Goal: Task Accomplishment & Management: Manage account settings

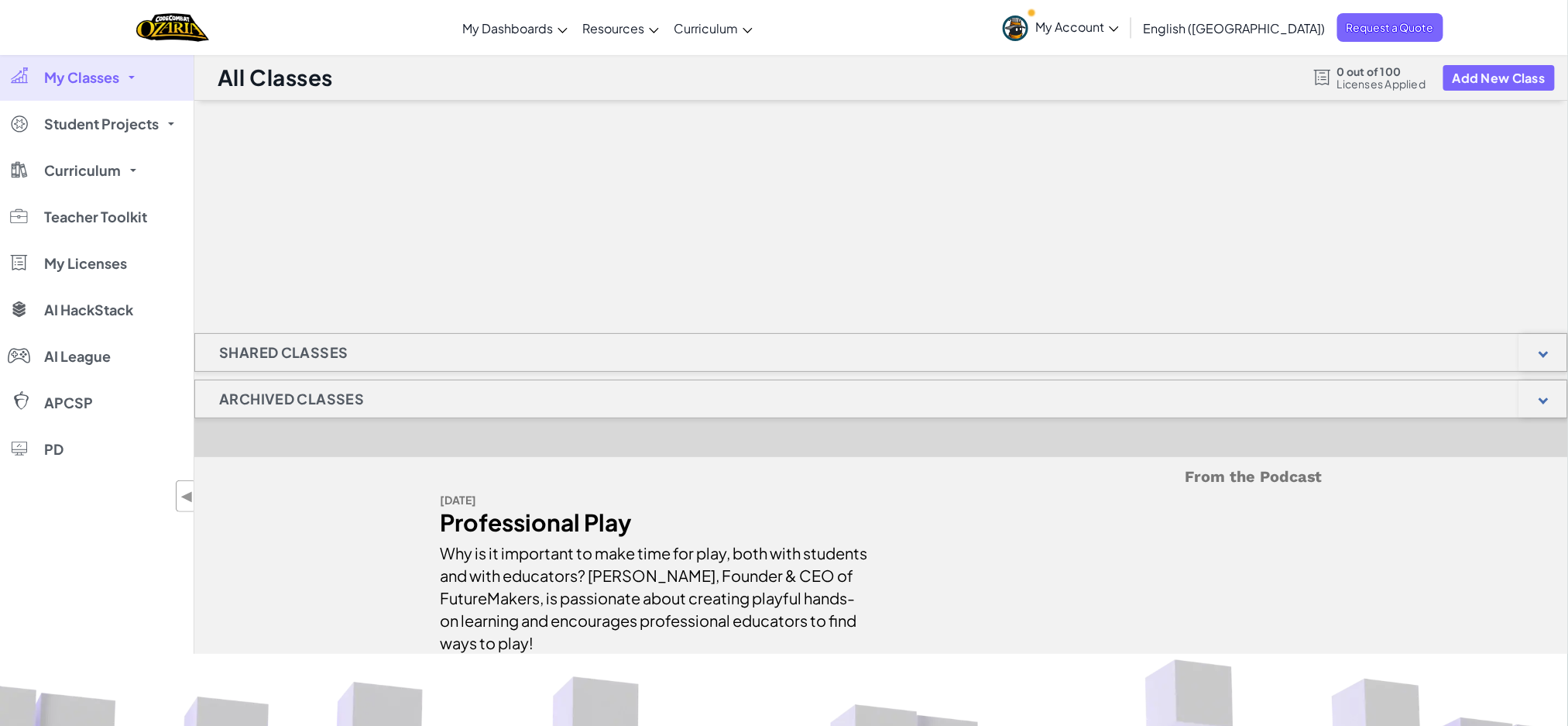
click at [92, 81] on span "My Classes" at bounding box center [82, 78] width 75 height 14
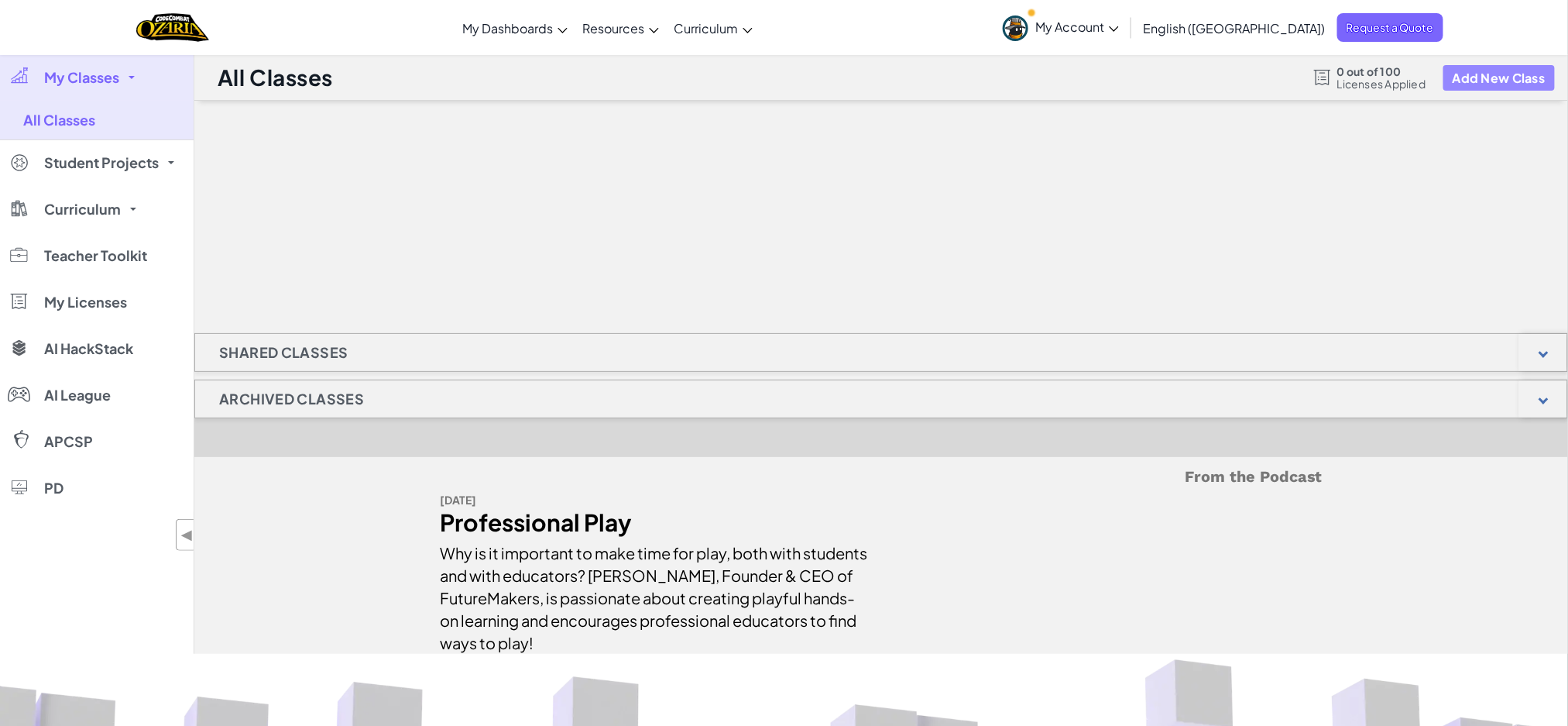
click at [1501, 66] on button "Add New Class" at bounding box center [1499, 78] width 112 height 26
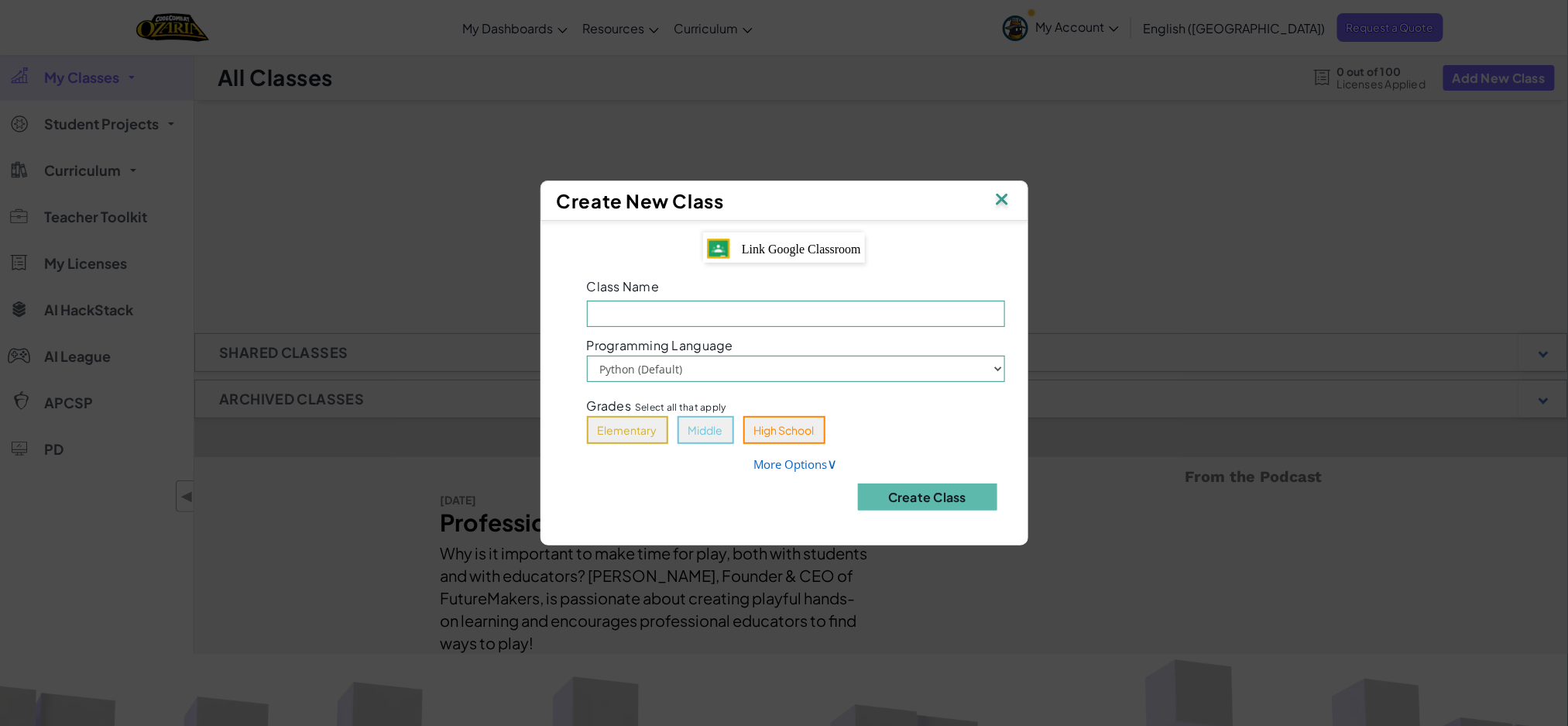
click at [795, 255] on span "Link Google Classroom" at bounding box center [801, 249] width 119 height 13
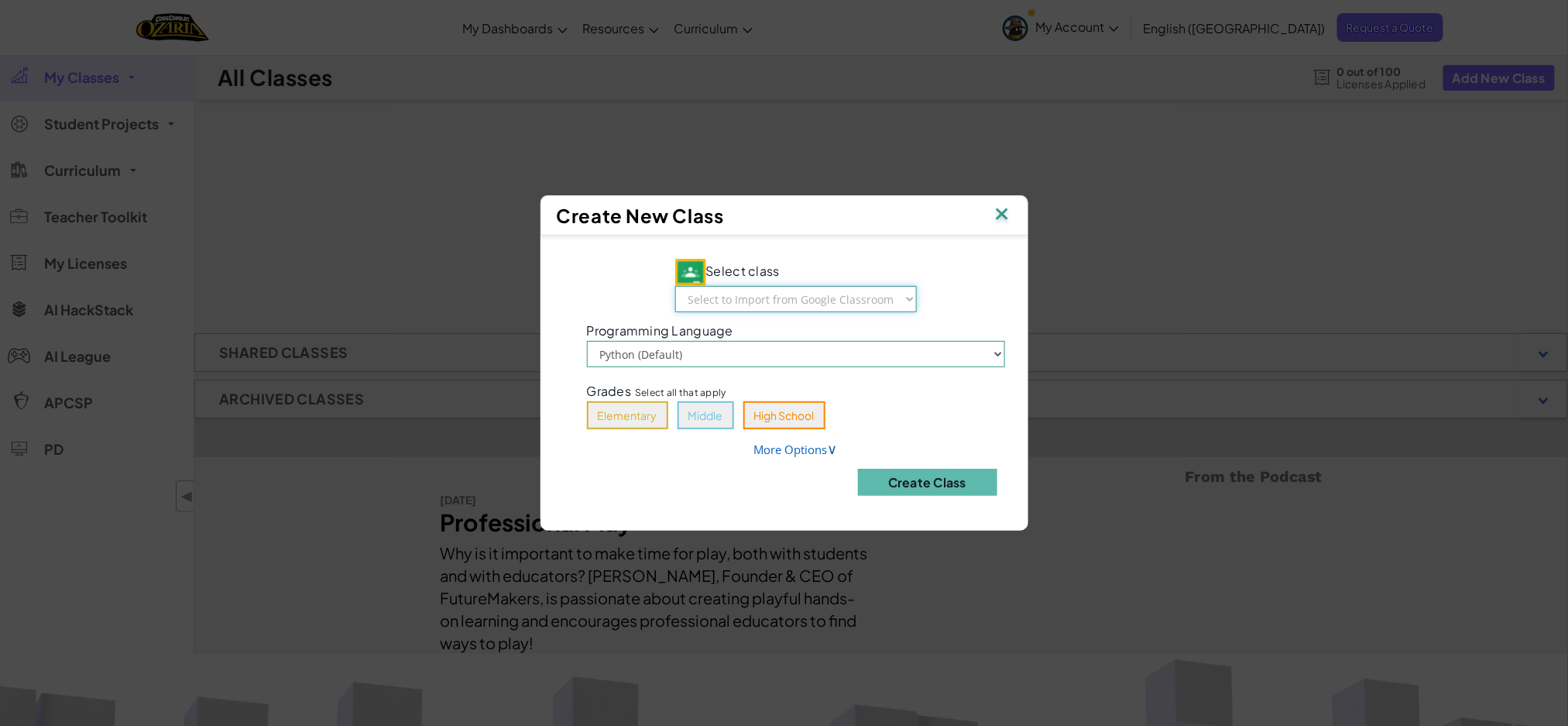
click at [891, 302] on select "Select to Import from Google Classroom 5_STEM_Horner_B Day C1 6_STEM_Horner_B D…" at bounding box center [796, 299] width 242 height 27
select select "774919028680"
click at [675, 287] on select "Select to Import from Google Classroom 5_STEM_Horner_B Day C1 6_STEM_Horner_B D…" at bounding box center [796, 299] width 242 height 27
click at [709, 406] on button "Middle" at bounding box center [706, 414] width 57 height 28
click at [926, 479] on button "Create Class" at bounding box center [927, 482] width 139 height 28
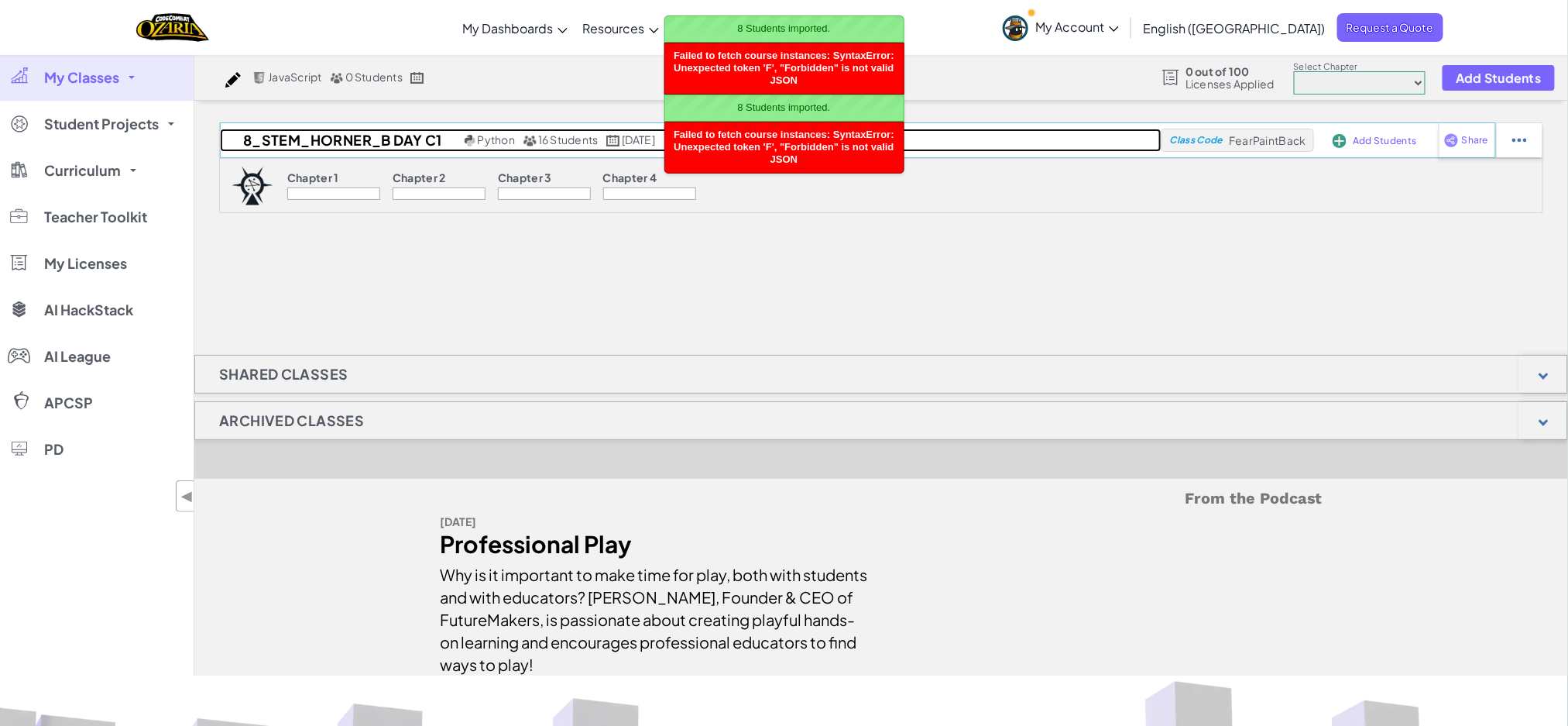
click at [399, 137] on h2 "8_STEM_Horner_B Day C1" at bounding box center [340, 140] width 241 height 23
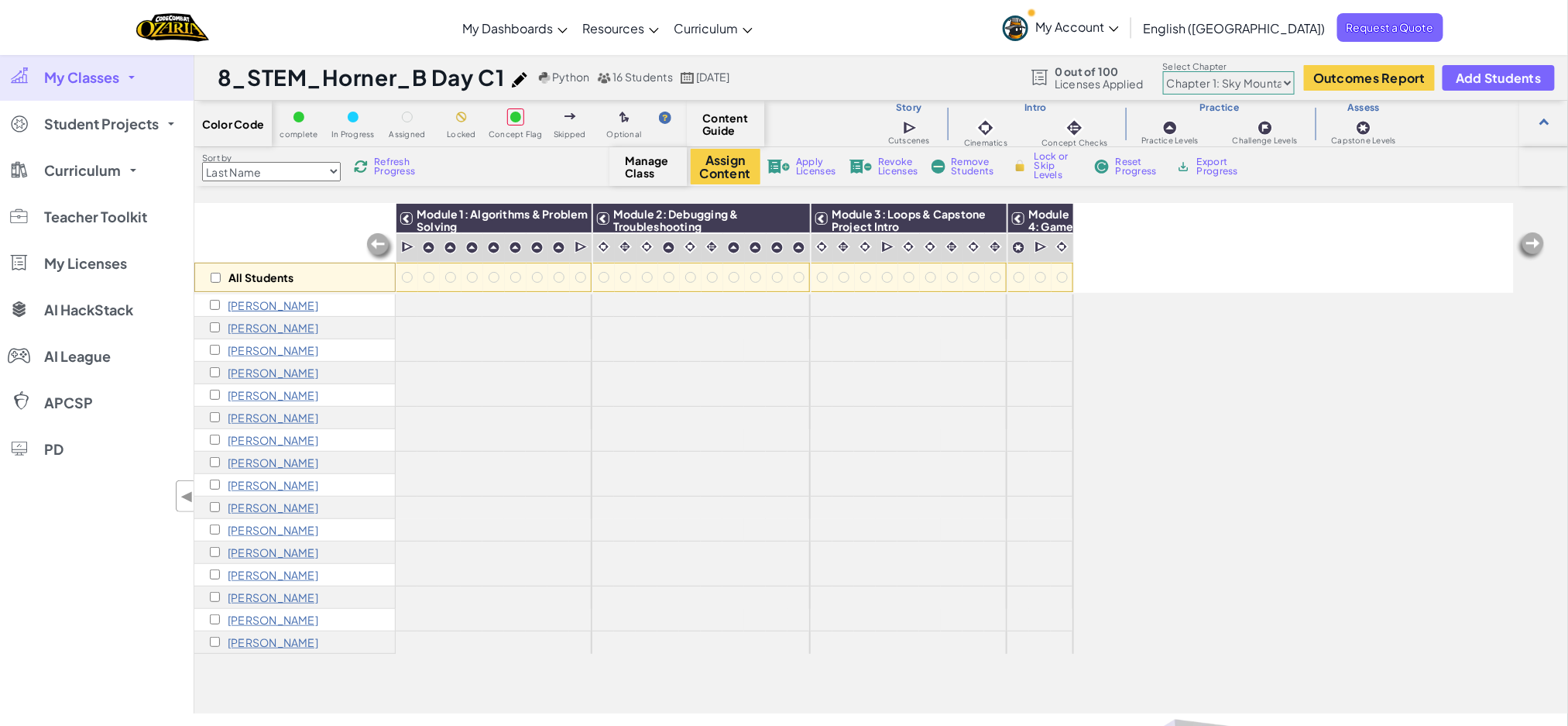
click at [314, 310] on p "[PERSON_NAME]" at bounding box center [272, 305] width 91 height 13
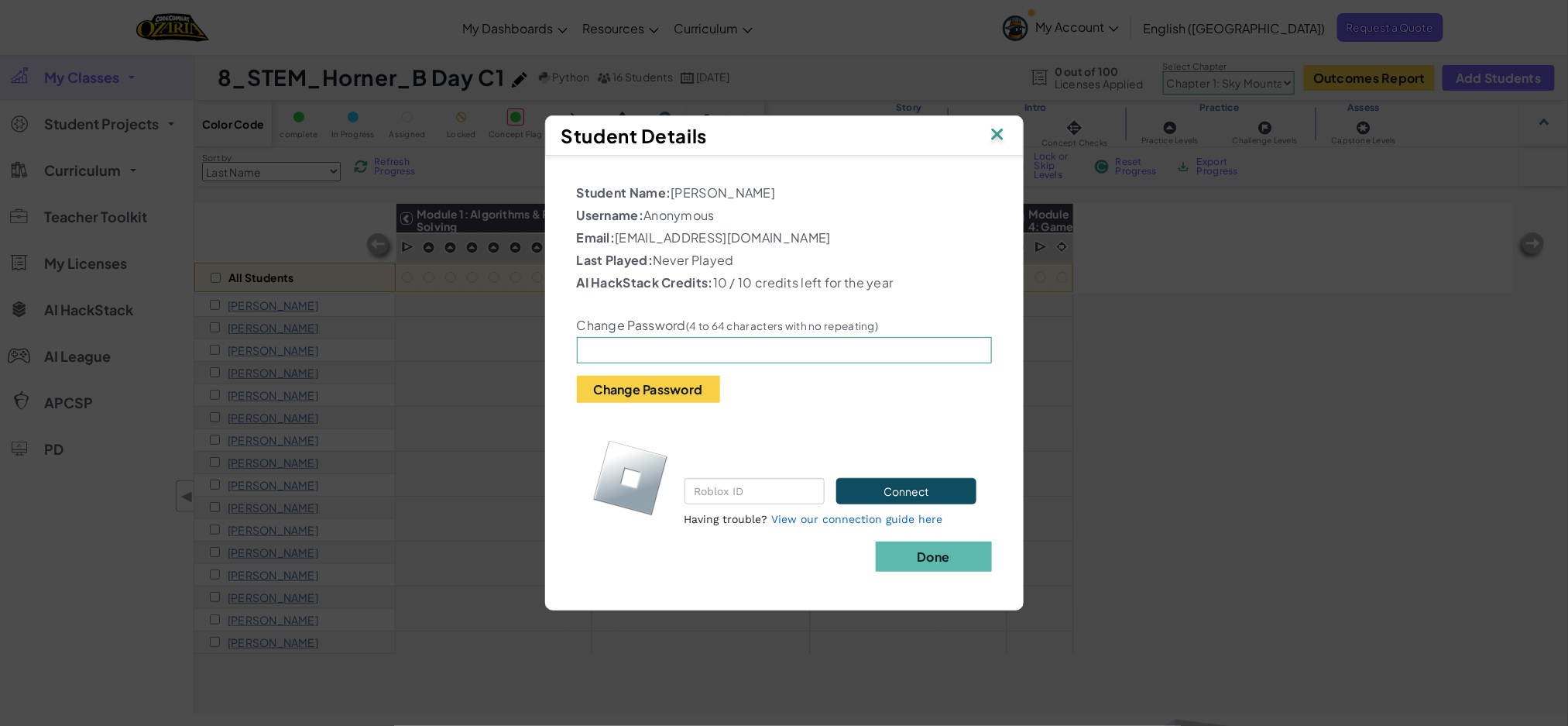
click at [1001, 130] on img at bounding box center [997, 136] width 20 height 23
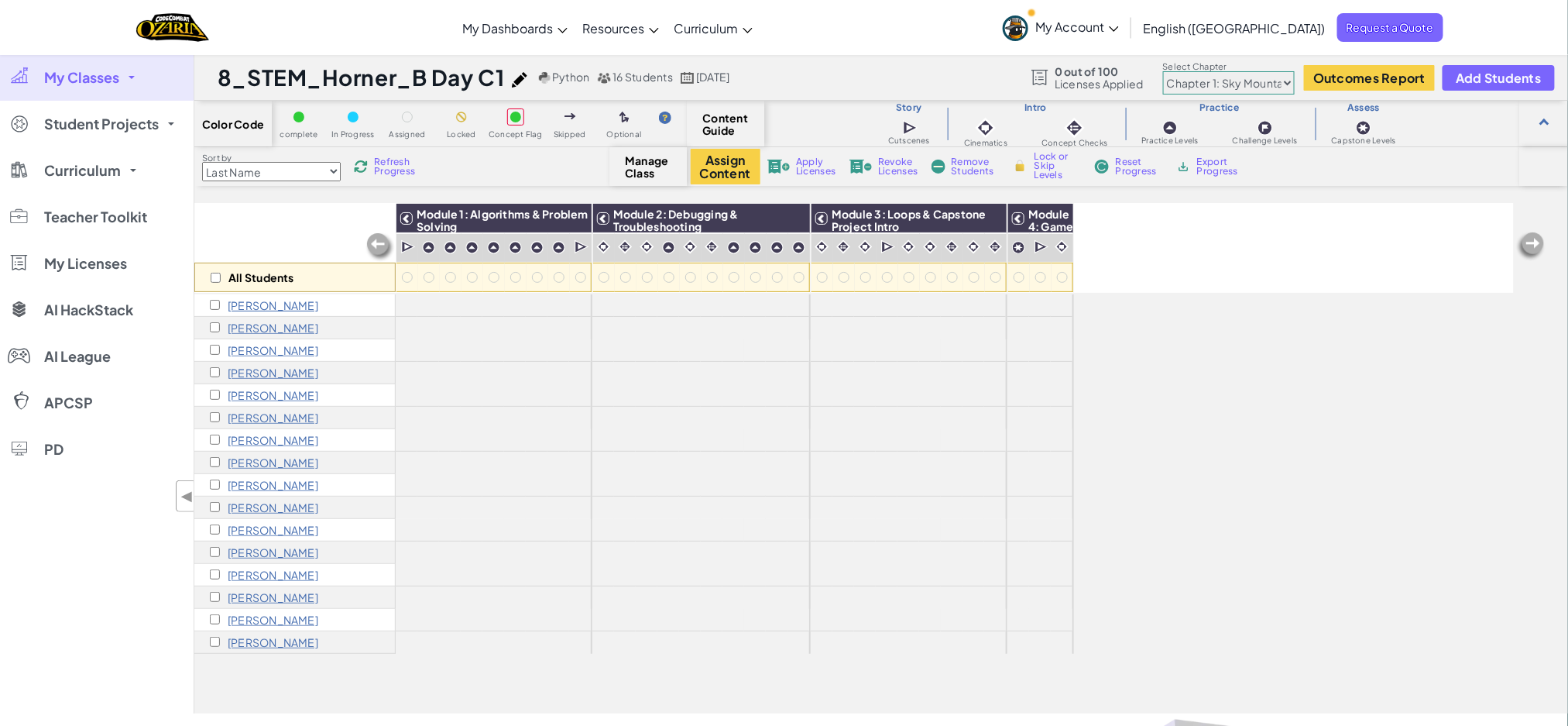
click at [272, 325] on p "[PERSON_NAME]" at bounding box center [272, 328] width 91 height 13
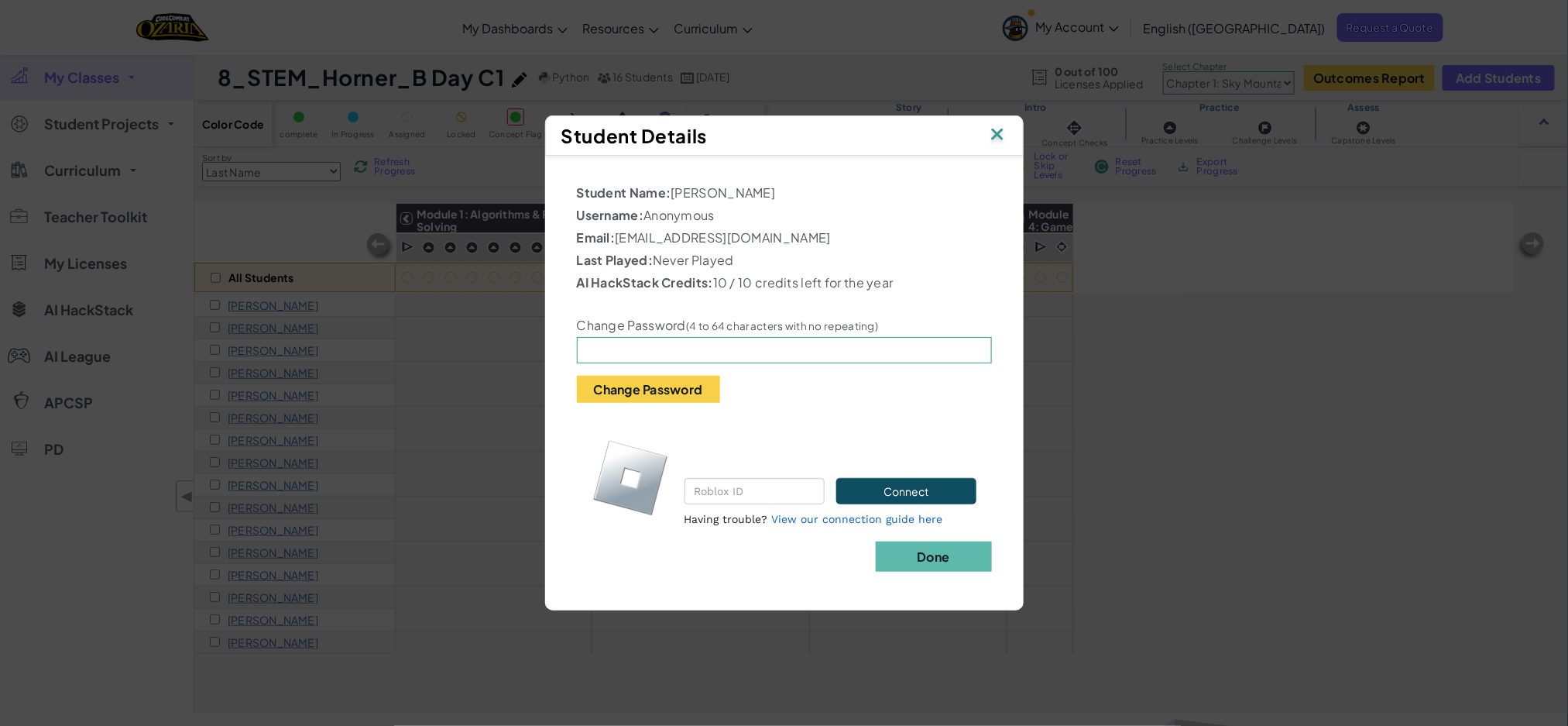
click at [996, 128] on img at bounding box center [997, 136] width 20 height 23
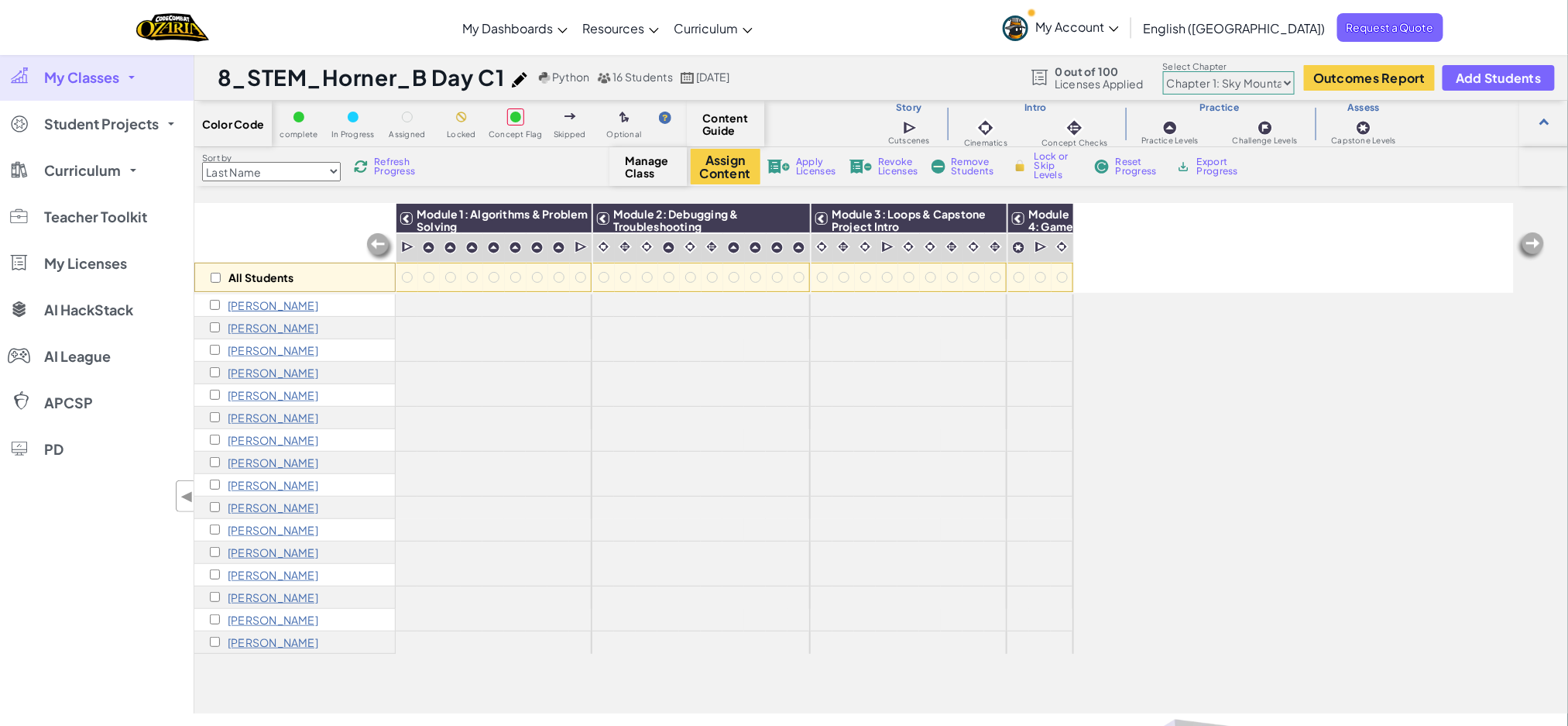
click at [1260, 85] on select "Chapter 1: Sky Mountain Chapter 2: The Moon Dancers Chapter 3: The Phoenix Land…" at bounding box center [1229, 83] width 132 height 23
select select "5e27600d1c9d440000ac3ee7"
click at [1164, 72] on select "Chapter 1: Sky Mountain Chapter 2: The Moon Dancers Chapter 3: The Phoenix Land…" at bounding box center [1229, 83] width 132 height 23
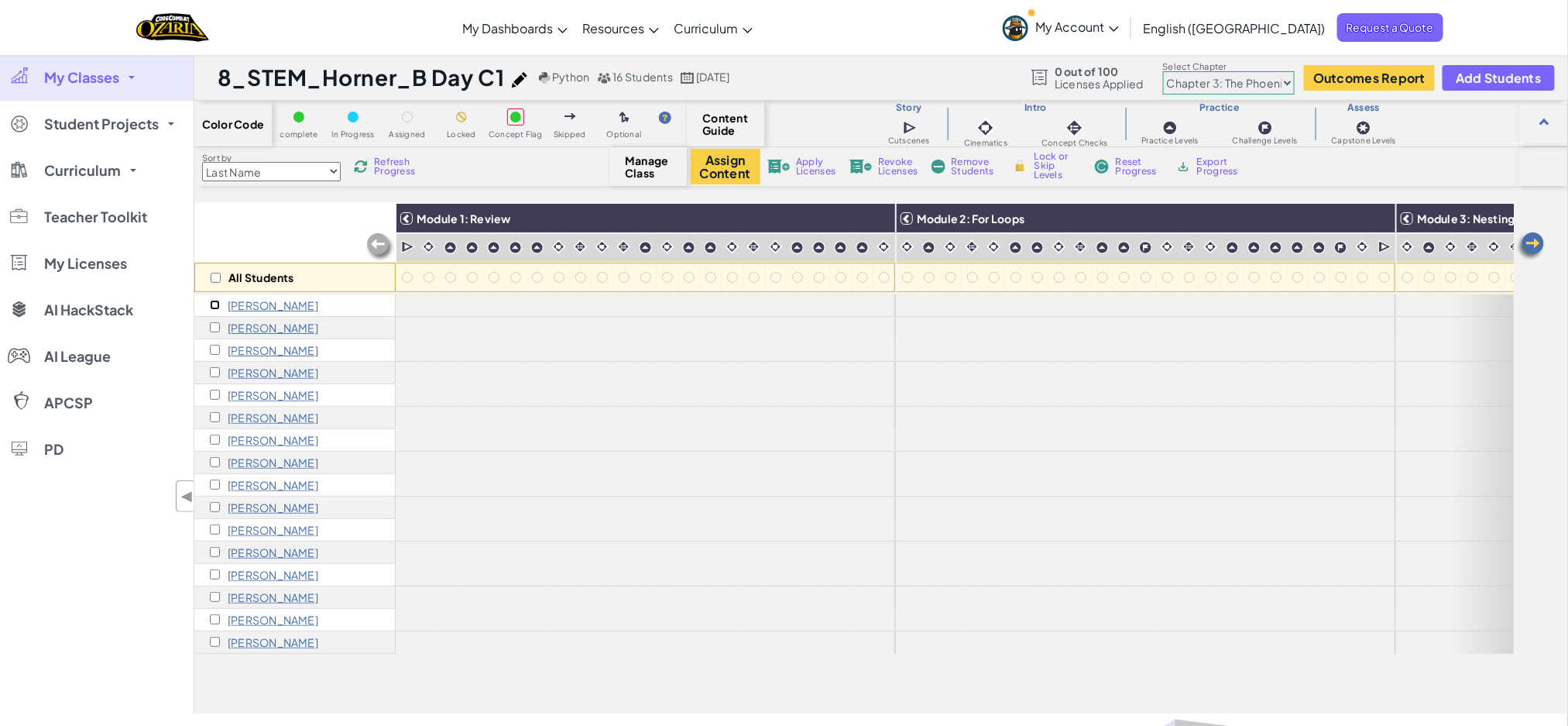
click at [212, 303] on input "checkbox" at bounding box center [215, 305] width 10 height 10
checkbox input "true"
click at [213, 355] on div "[PERSON_NAME]" at bounding box center [264, 350] width 108 height 13
click at [213, 345] on input "checkbox" at bounding box center [215, 350] width 10 height 10
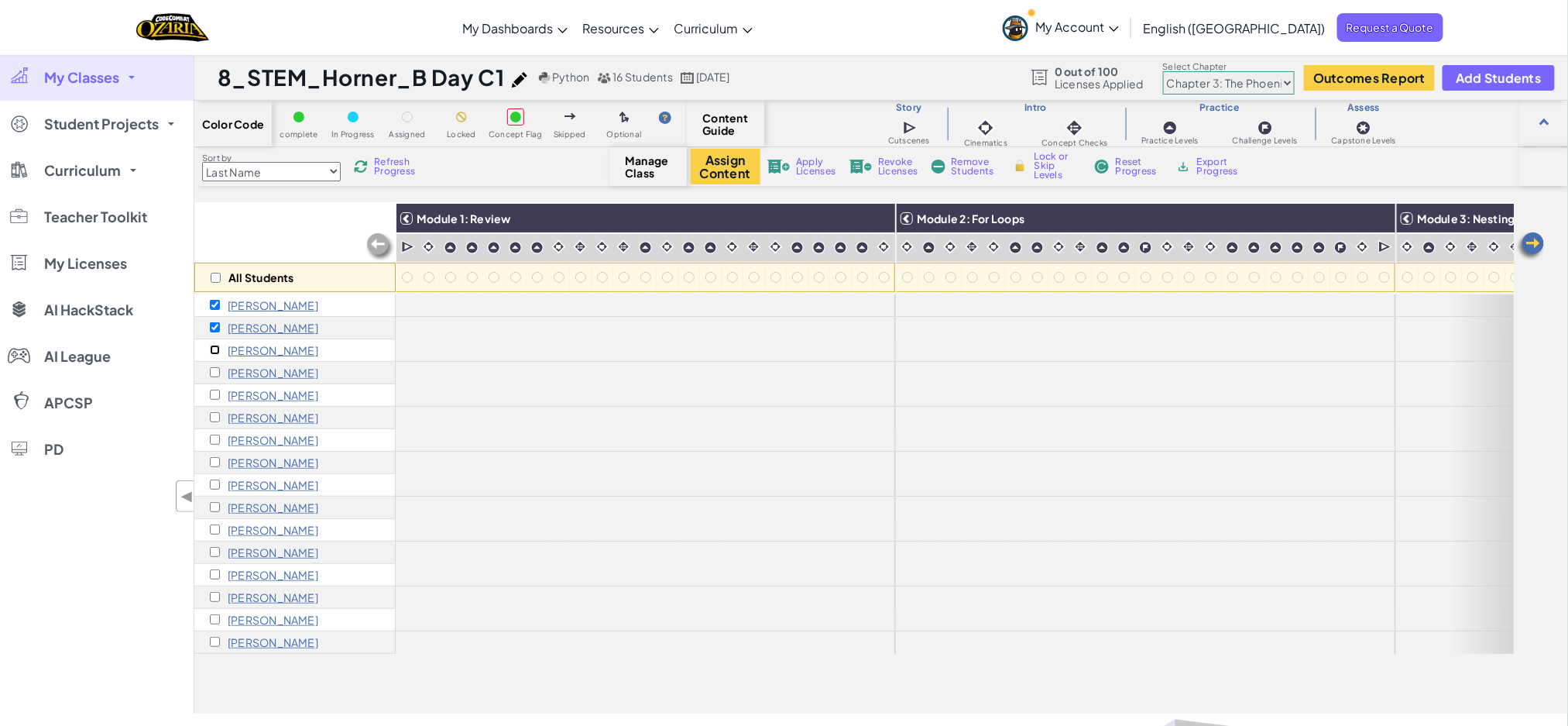
checkbox input "true"
click at [215, 305] on input "checkbox" at bounding box center [215, 305] width 10 height 10
checkbox input "false"
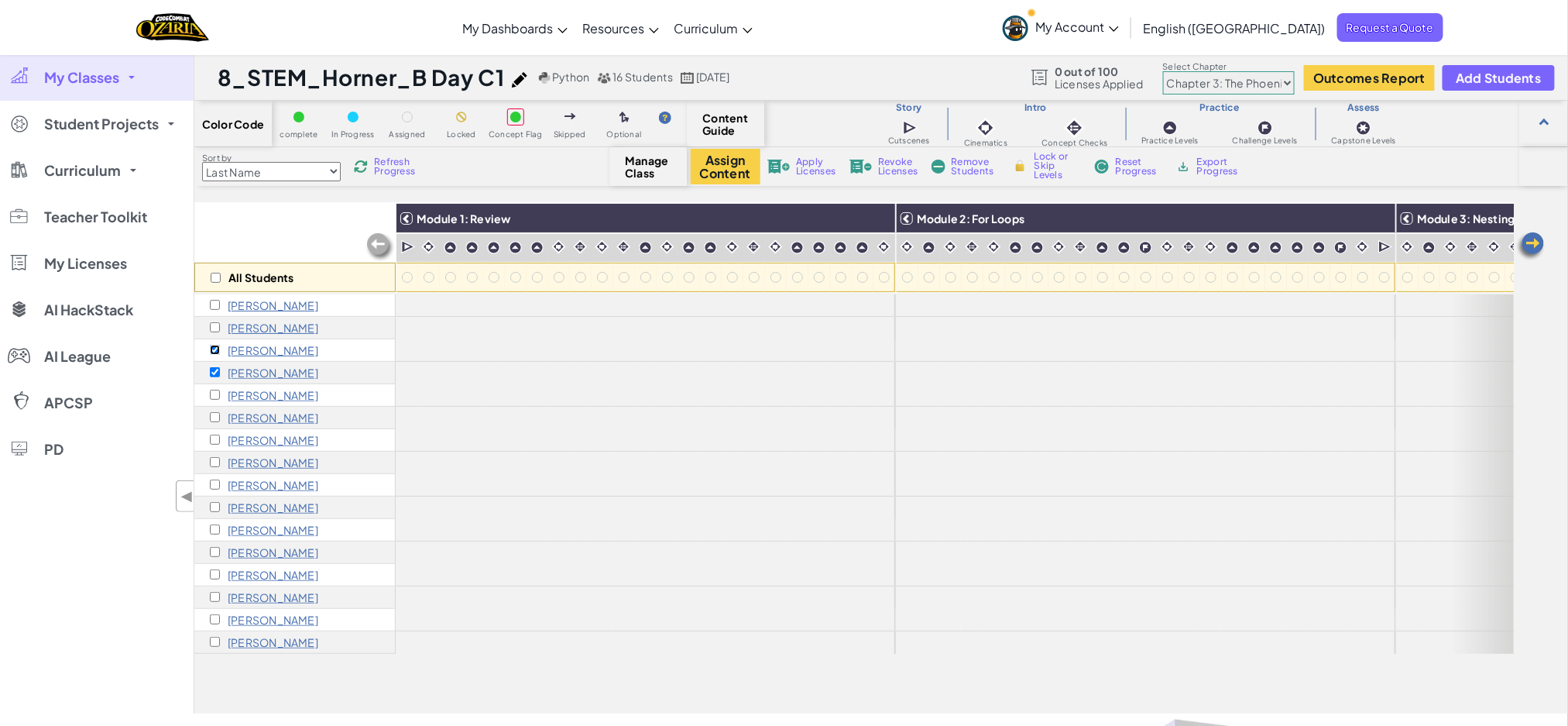
click at [215, 350] on input "checkbox" at bounding box center [215, 350] width 10 height 10
checkbox input "false"
click at [260, 236] on div "All Students" at bounding box center [295, 248] width 202 height 90
click at [87, 87] on link "My Classes" at bounding box center [97, 78] width 193 height 47
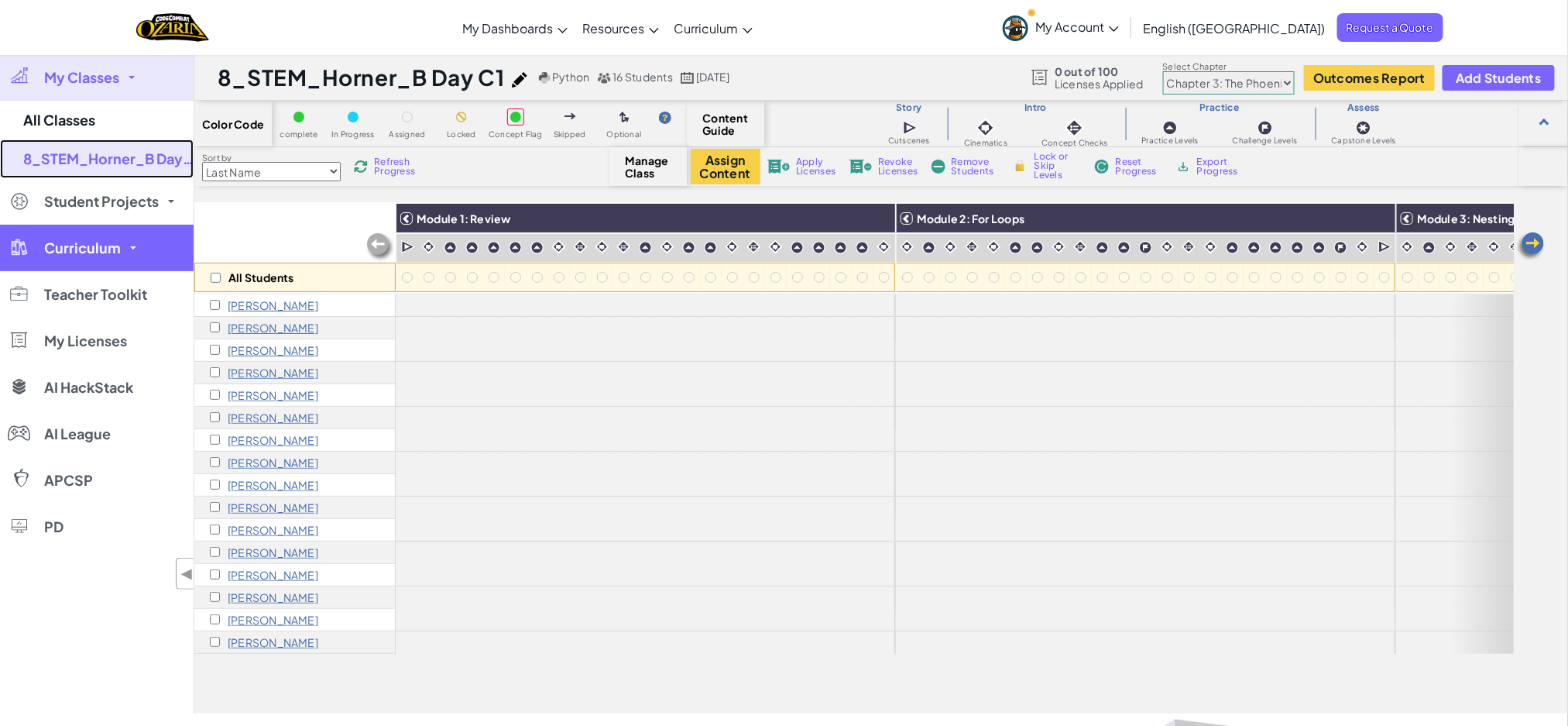
click at [104, 152] on link "8_STEM_Horner_B Day C1" at bounding box center [97, 158] width 193 height 38
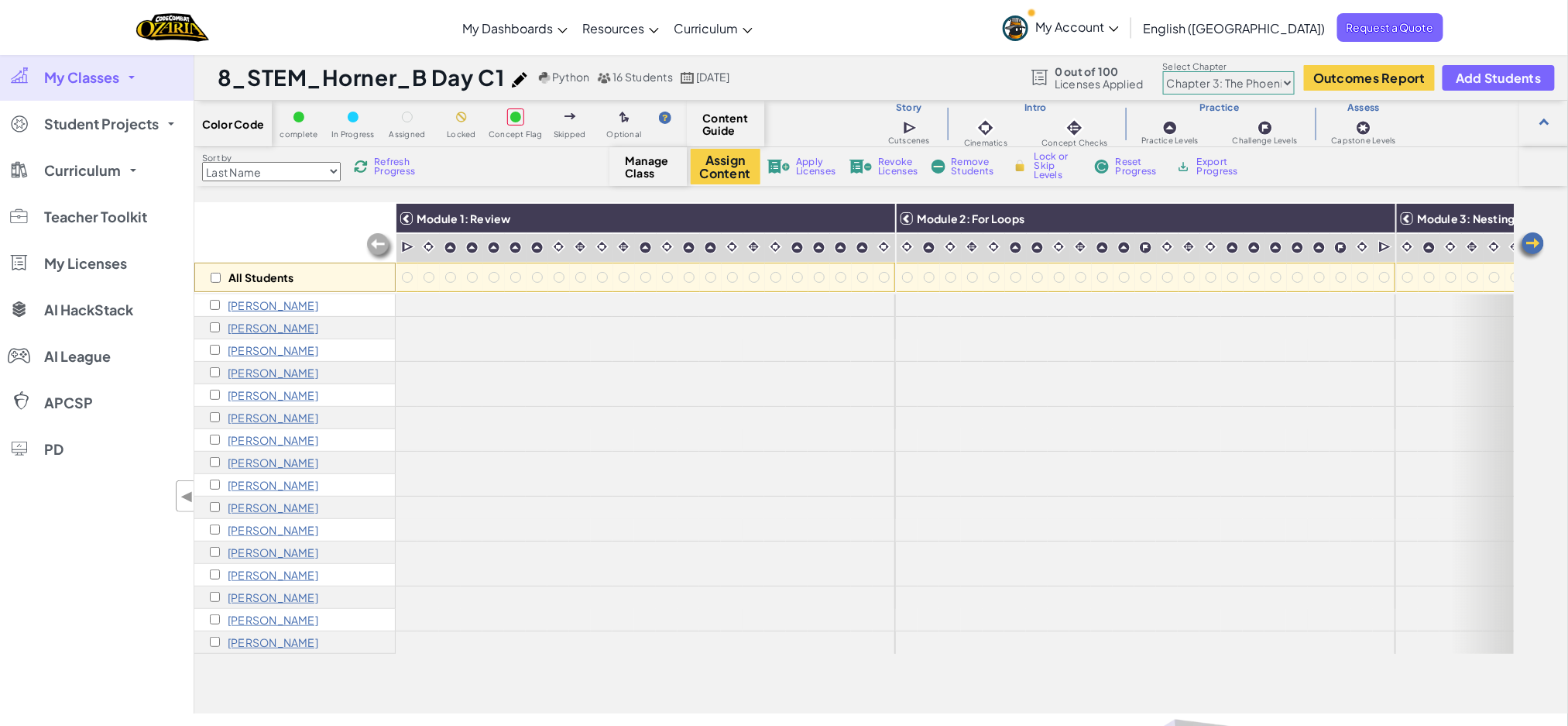
click at [621, 78] on span "16 Students" at bounding box center [643, 77] width 60 height 14
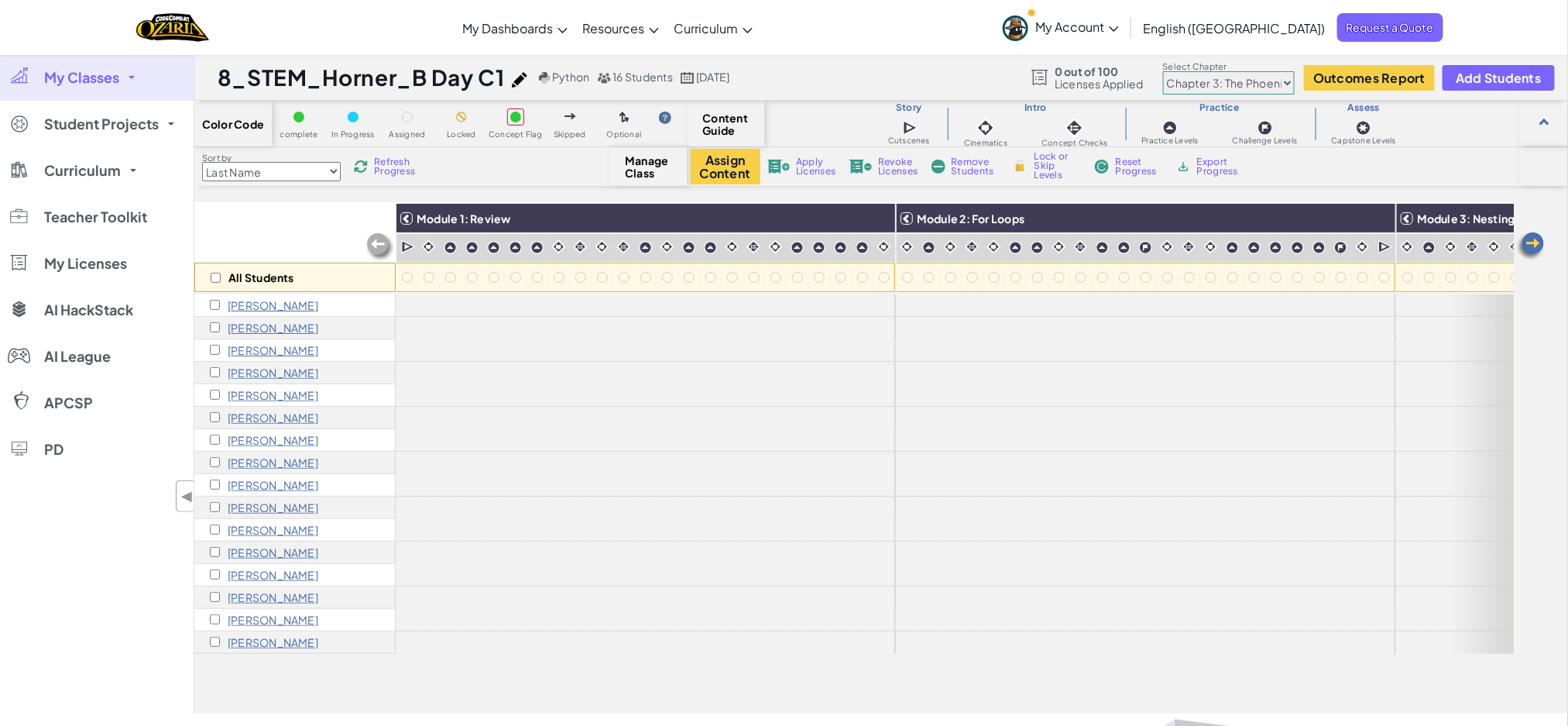
click at [804, 82] on div "8_STEM_Horner_B Day C1 Python 16 Students Sep 3, 2025 0 out of 100 Licenses App…" at bounding box center [881, 78] width 1374 height 47
click at [215, 279] on input "checkbox" at bounding box center [216, 278] width 10 height 10
checkbox input "true"
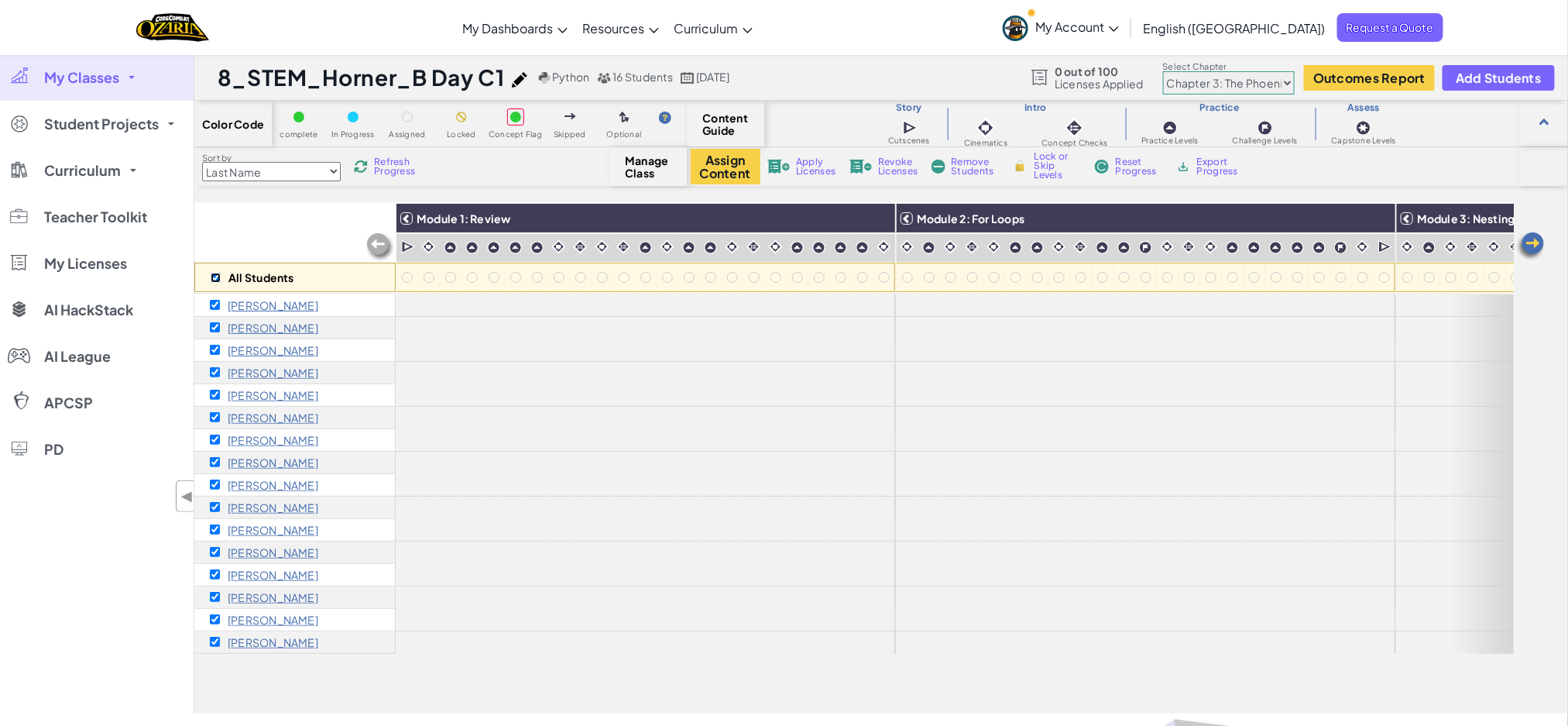
checkbox input "true"
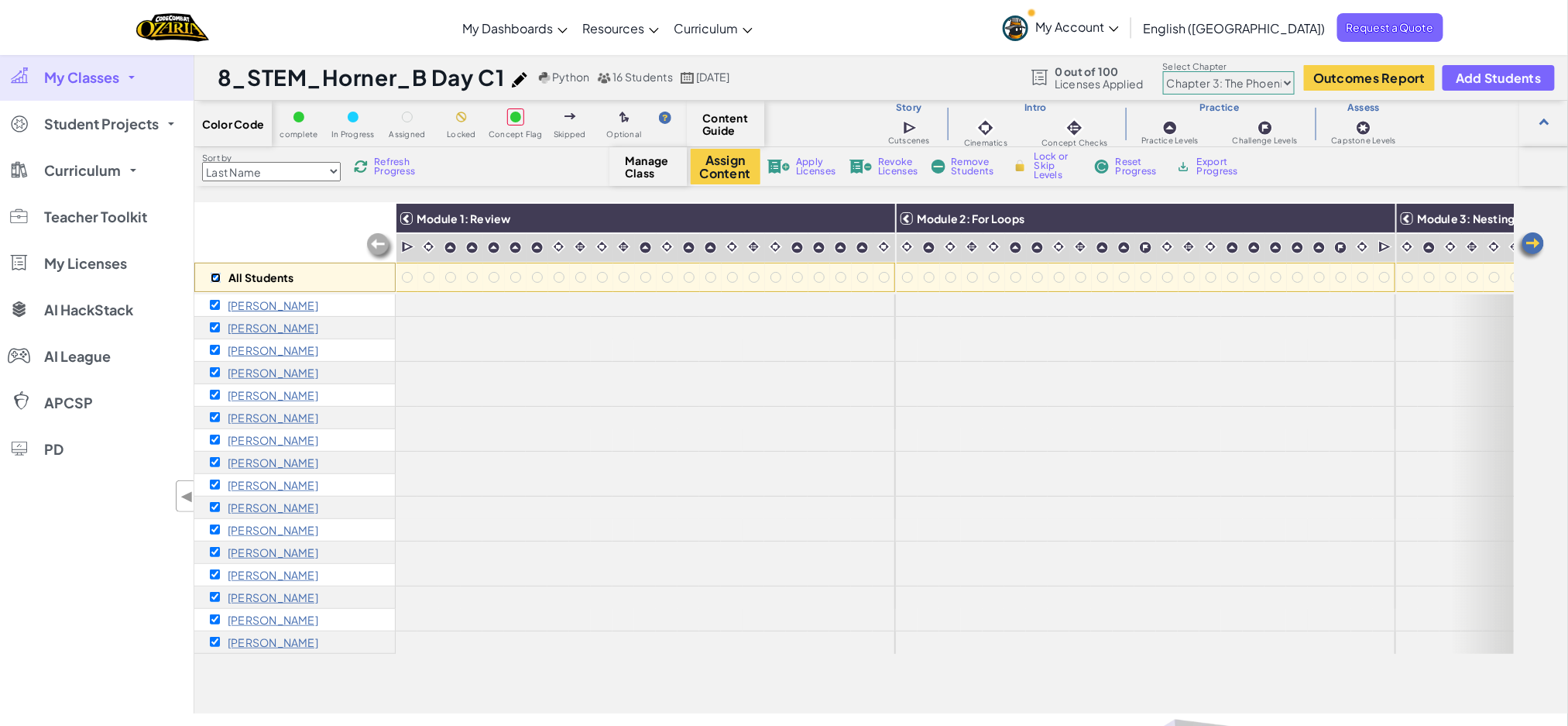
checkbox input "true"
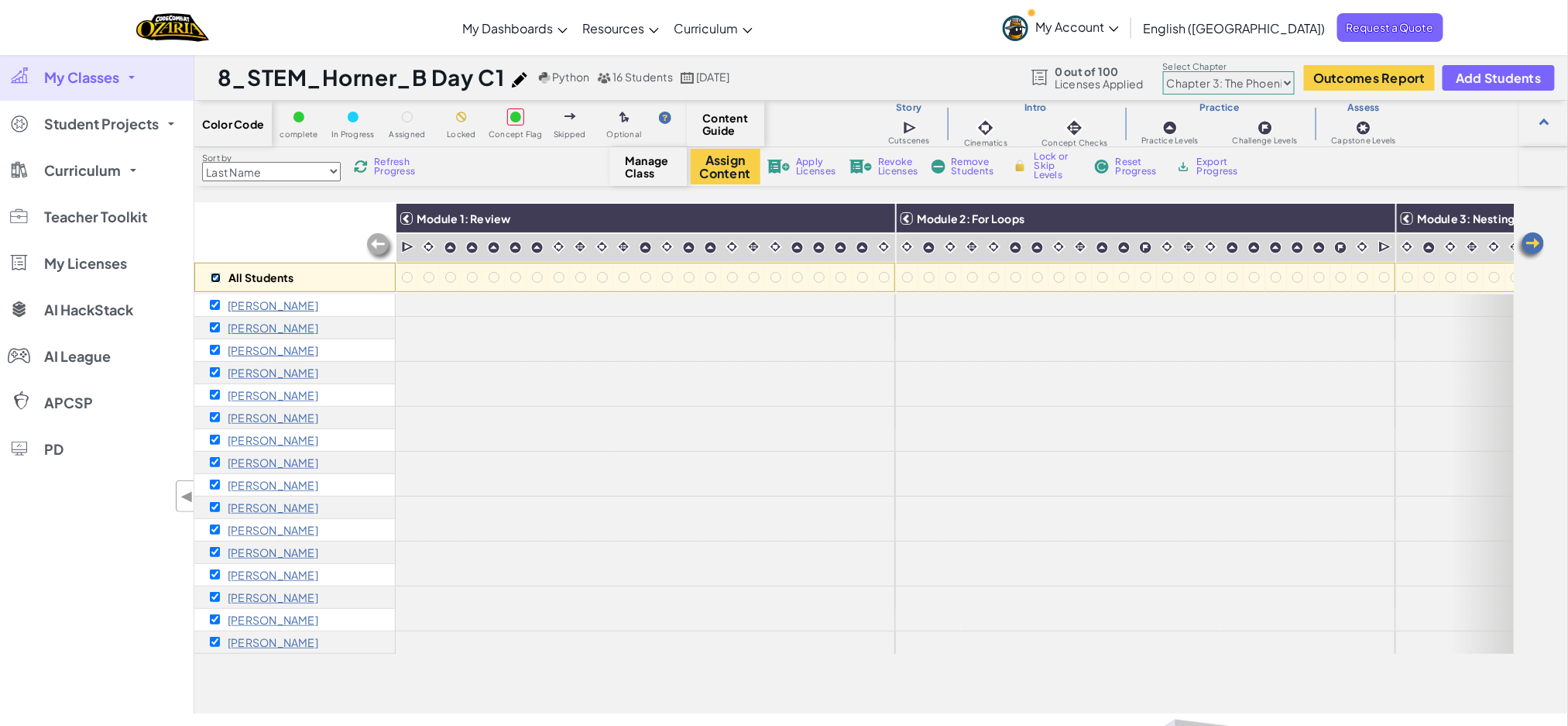
checkbox input "true"
click at [795, 172] on div "Assign Content Apply Licenses Revoke Licenses Remove Students Lock or Skip Leve…" at bounding box center [961, 166] width 542 height 36
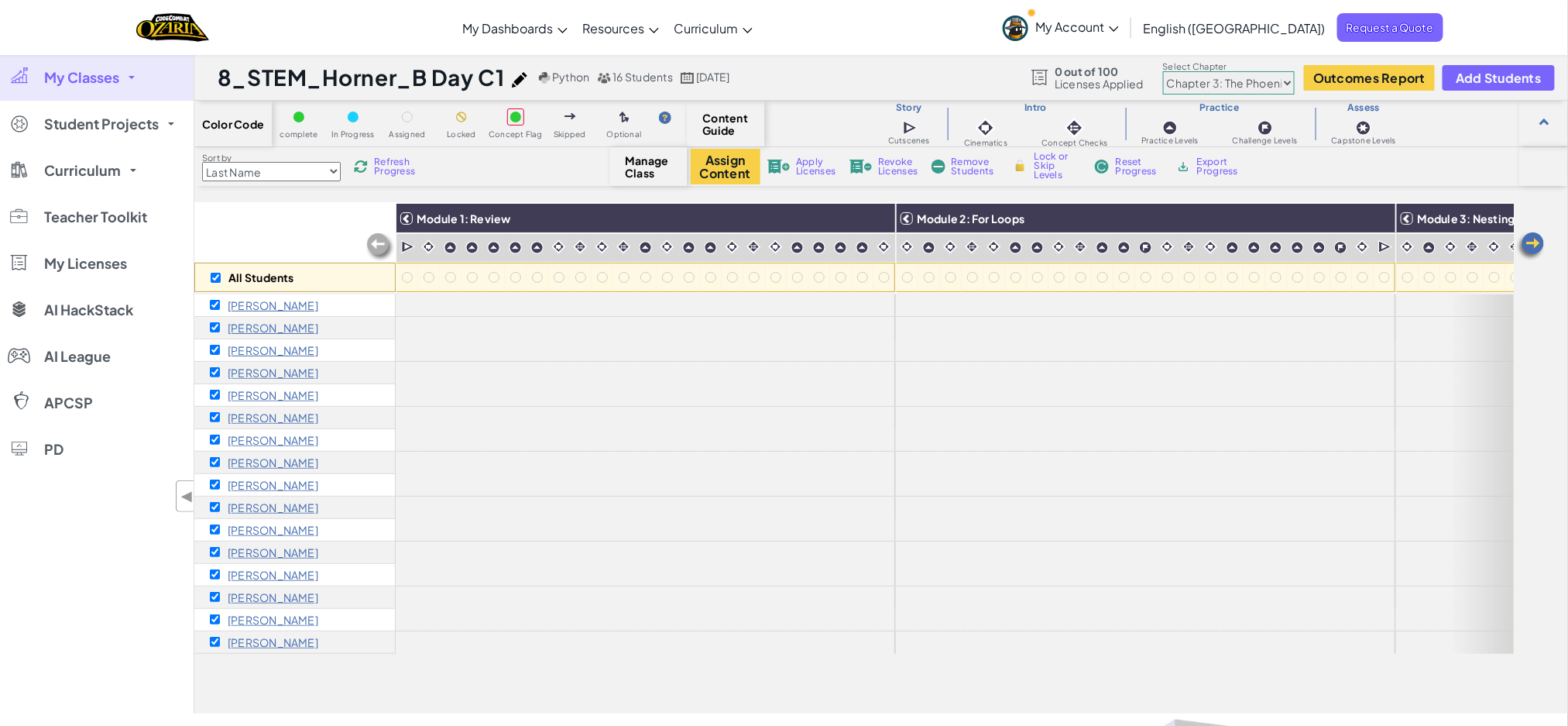
click at [813, 174] on span "Apply Licenses" at bounding box center [815, 167] width 39 height 18
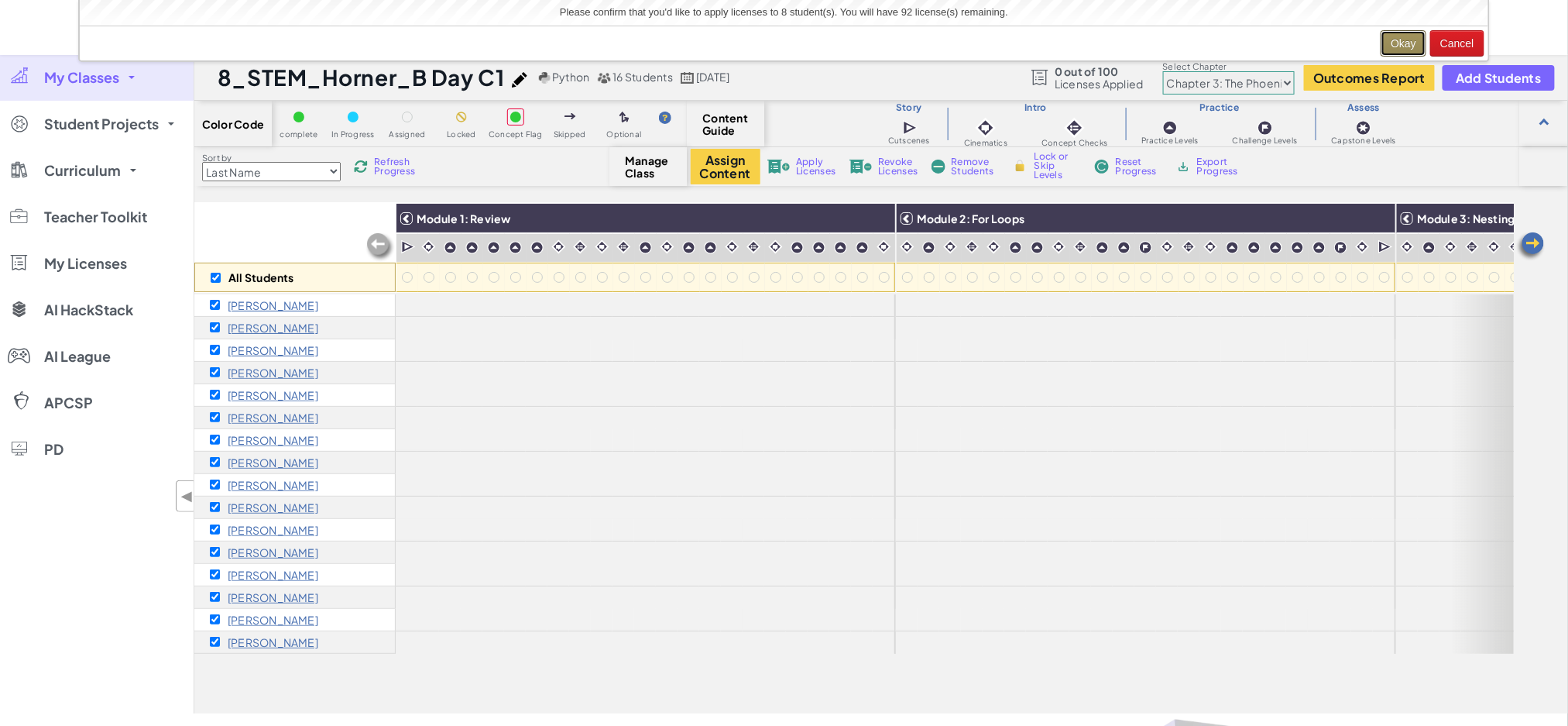
click at [1414, 48] on button "Okay" at bounding box center [1403, 43] width 46 height 27
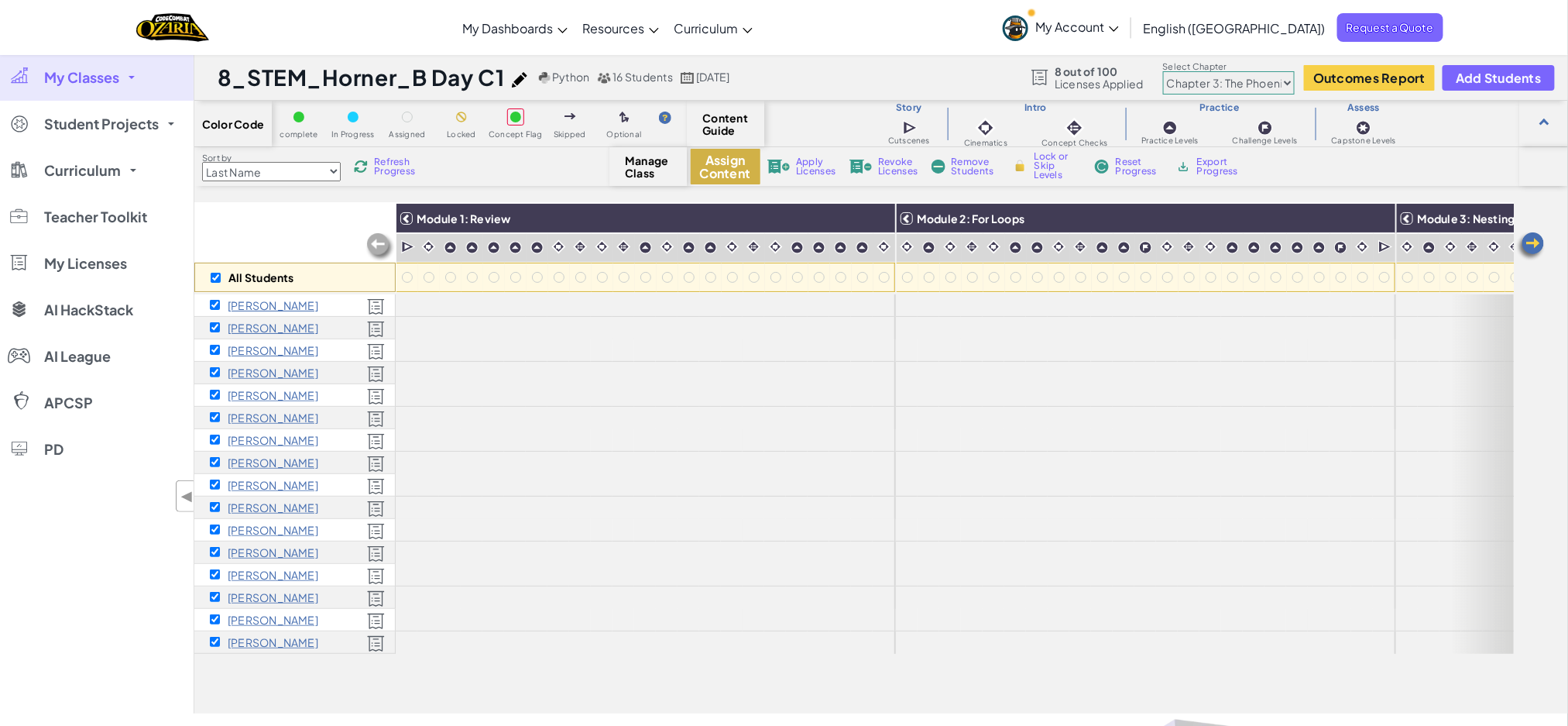
click at [725, 170] on button "Assign Content" at bounding box center [726, 166] width 70 height 36
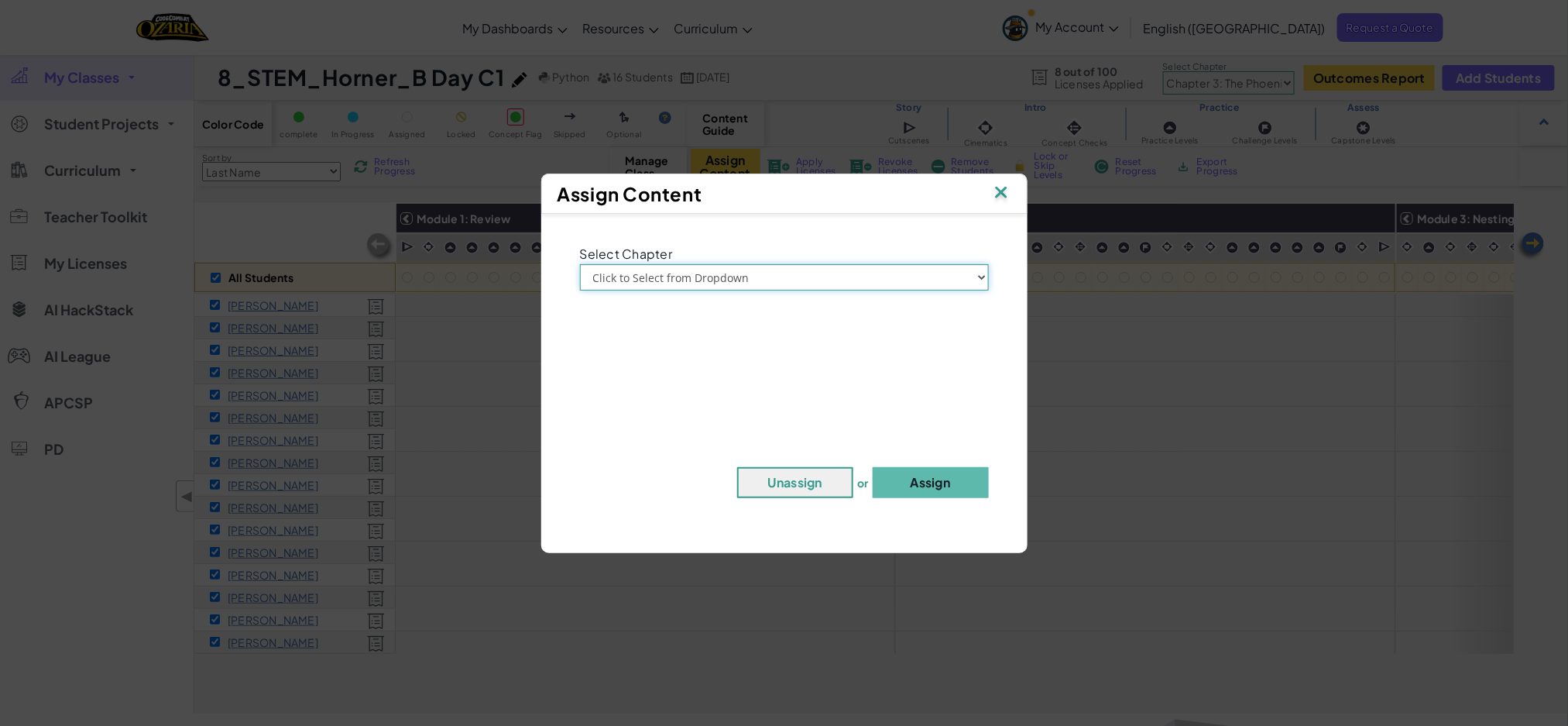
click at [795, 274] on select "Click to Select from Dropdown Chapter 1: [GEOGRAPHIC_DATA] Chapter 2: The Moon …" at bounding box center [784, 278] width 409 height 27
select select "Chapter 2: The Moon Dancers"
click at [580, 264] on select "Click to Select from Dropdown Chapter 1: [GEOGRAPHIC_DATA] Chapter 2: The Moon …" at bounding box center [784, 278] width 409 height 27
click at [918, 478] on button "Assign" at bounding box center [930, 482] width 116 height 31
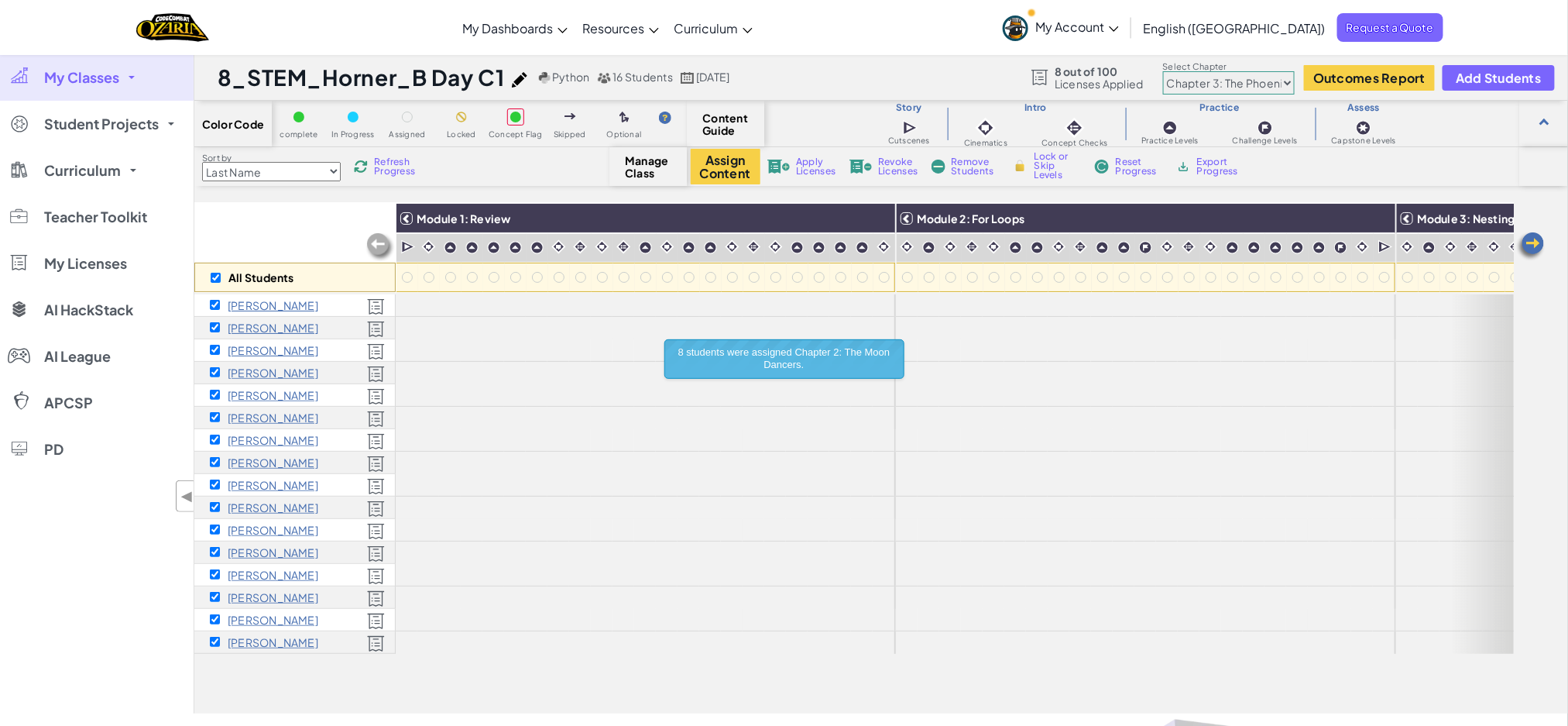
click at [1256, 80] on select "Chapter 1: Sky Mountain Chapter 2: The Moon Dancers Chapter 3: The Phoenix Land…" at bounding box center [1229, 83] width 132 height 23
select select "5d8a57abe8919b28d5113af1"
click at [1164, 72] on select "Chapter 1: Sky Mountain Chapter 2: The Moon Dancers Chapter 3: The Phoenix Land…" at bounding box center [1229, 83] width 132 height 23
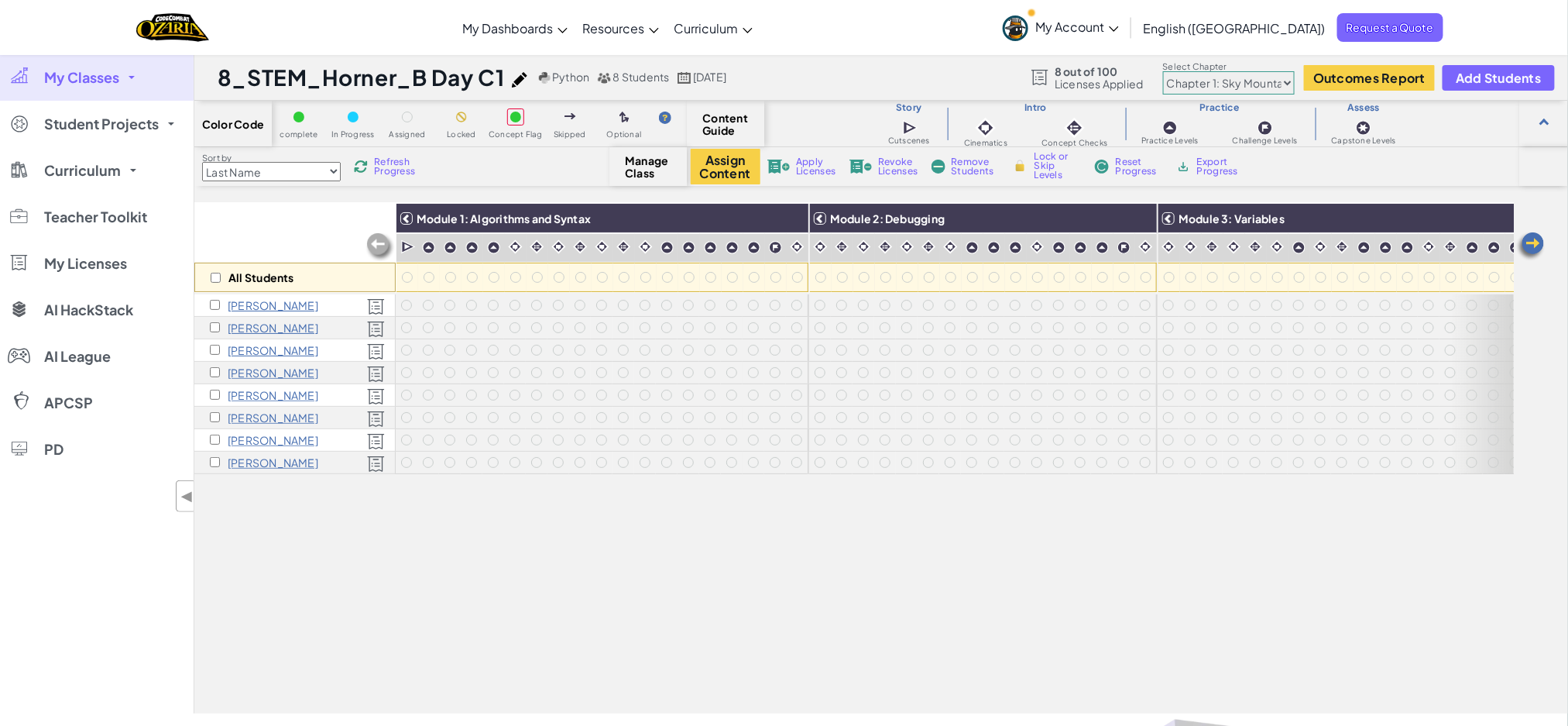
click at [1244, 76] on select "Chapter 1: Sky Mountain Chapter 2: The Moon Dancers Chapter 3: The Phoenix Land…" at bounding box center [1229, 83] width 132 height 23
click at [1164, 72] on select "Chapter 1: Sky Mountain Chapter 2: The Moon Dancers Chapter 3: The Phoenix Land…" at bounding box center [1229, 83] width 132 height 23
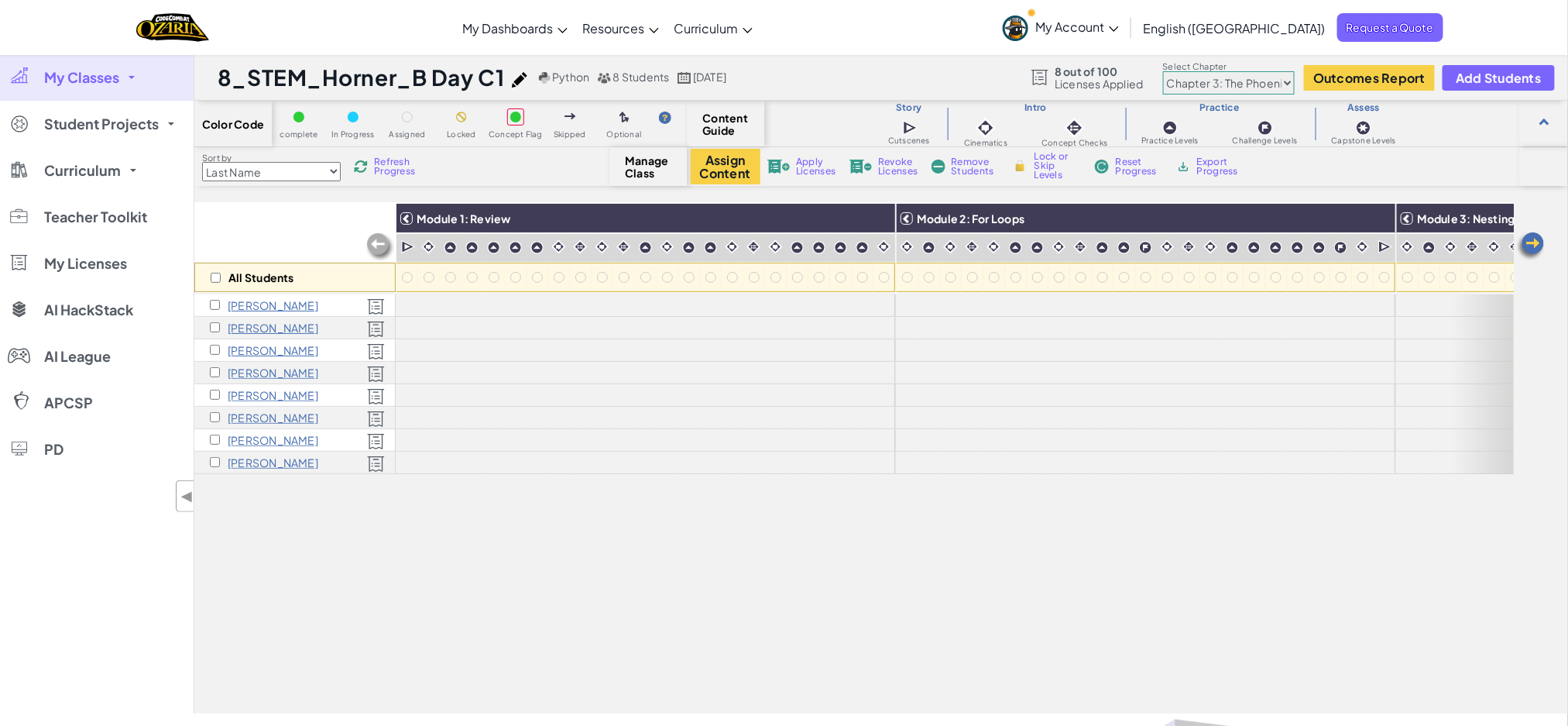
click at [1247, 78] on select "Chapter 1: Sky Mountain Chapter 2: The Moon Dancers Chapter 3: The Phoenix Land…" at bounding box center [1229, 83] width 132 height 23
click at [1164, 72] on select "Chapter 1: Sky Mountain Chapter 2: The Moon Dancers Chapter 3: The Phoenix Land…" at bounding box center [1229, 83] width 132 height 23
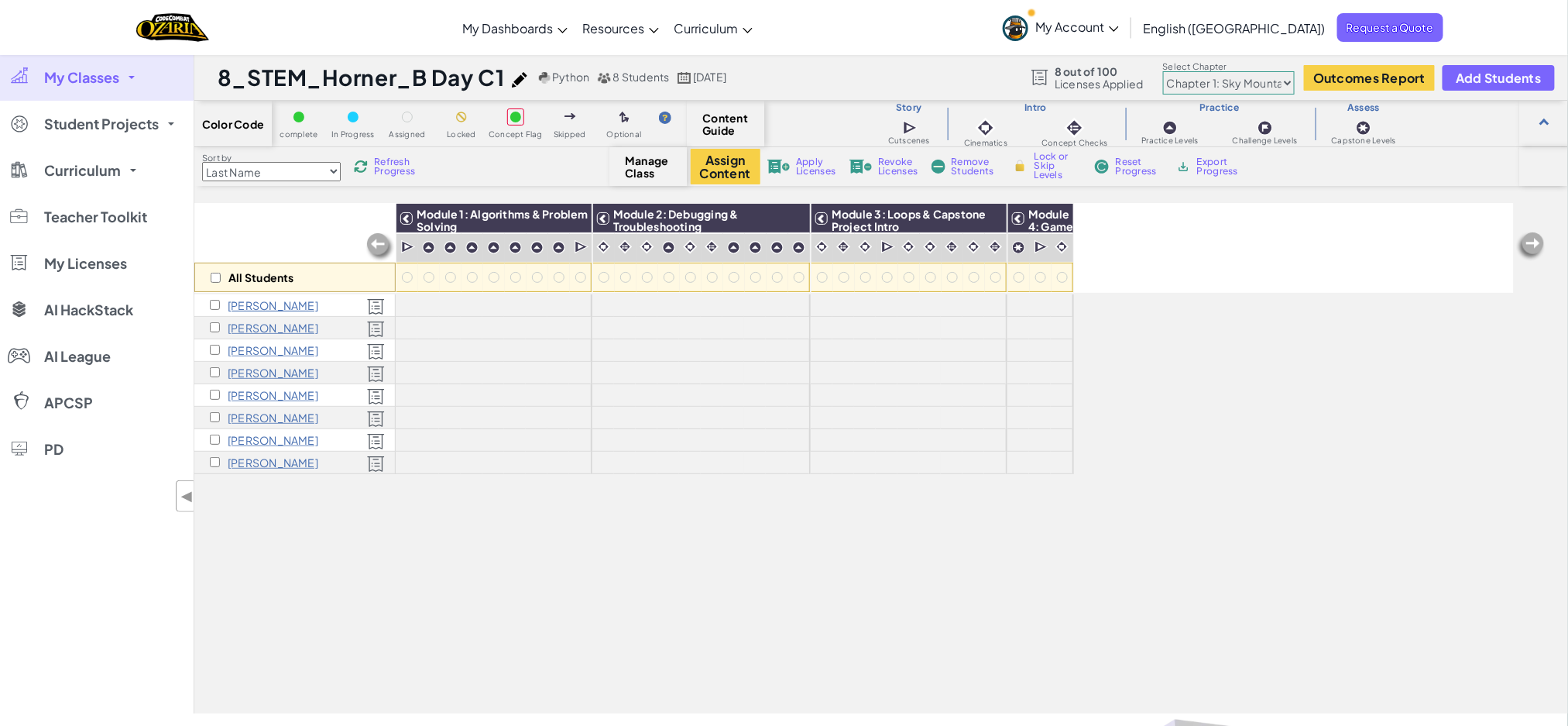
click at [1252, 83] on select "Chapter 1: Sky Mountain Chapter 2: The Moon Dancers Chapter 3: The Phoenix Land…" at bounding box center [1229, 83] width 132 height 23
select select "5d8a57abe8919b28d5113af1"
click at [1164, 72] on select "Chapter 1: Sky Mountain Chapter 2: The Moon Dancers Chapter 3: The Phoenix Land…" at bounding box center [1229, 83] width 132 height 23
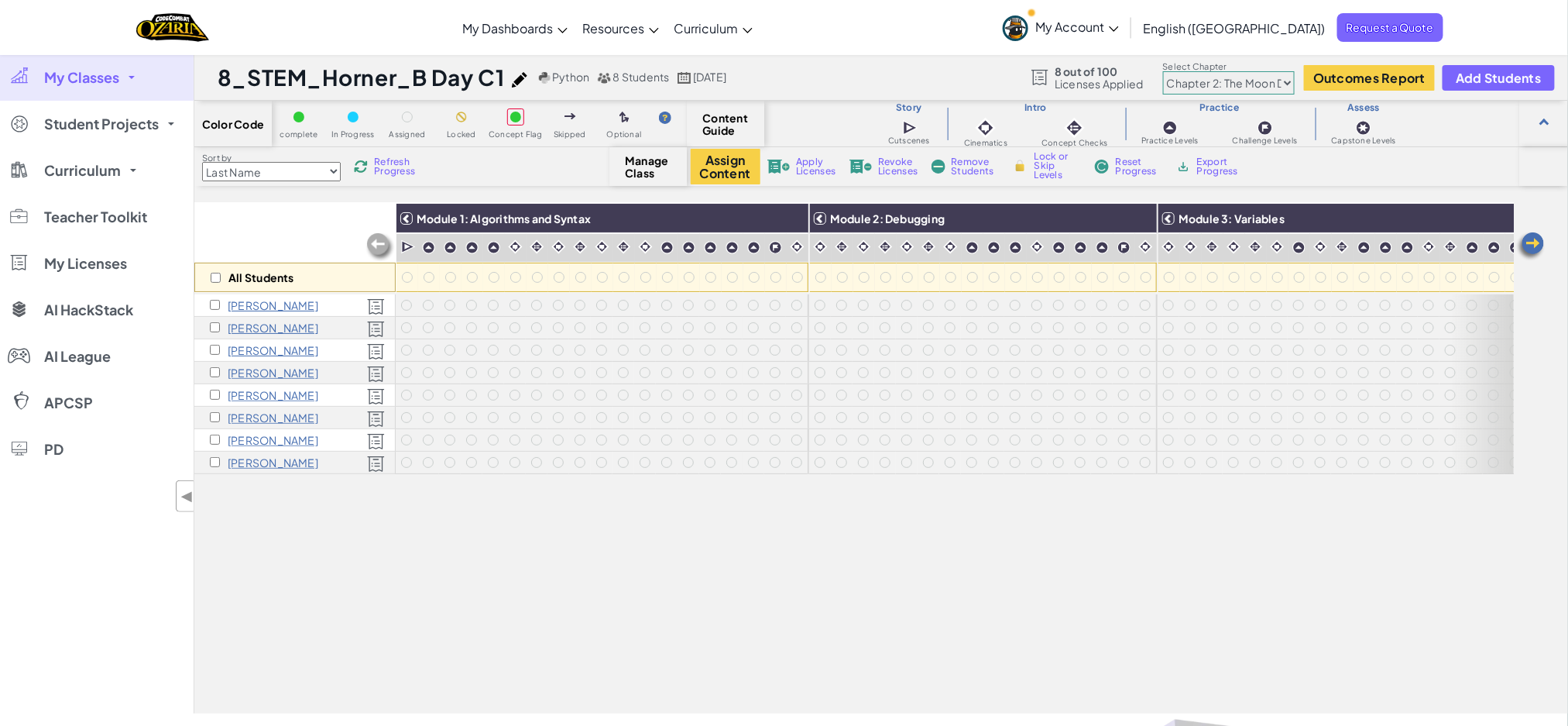
click at [110, 83] on span "My Classes" at bounding box center [82, 78] width 75 height 14
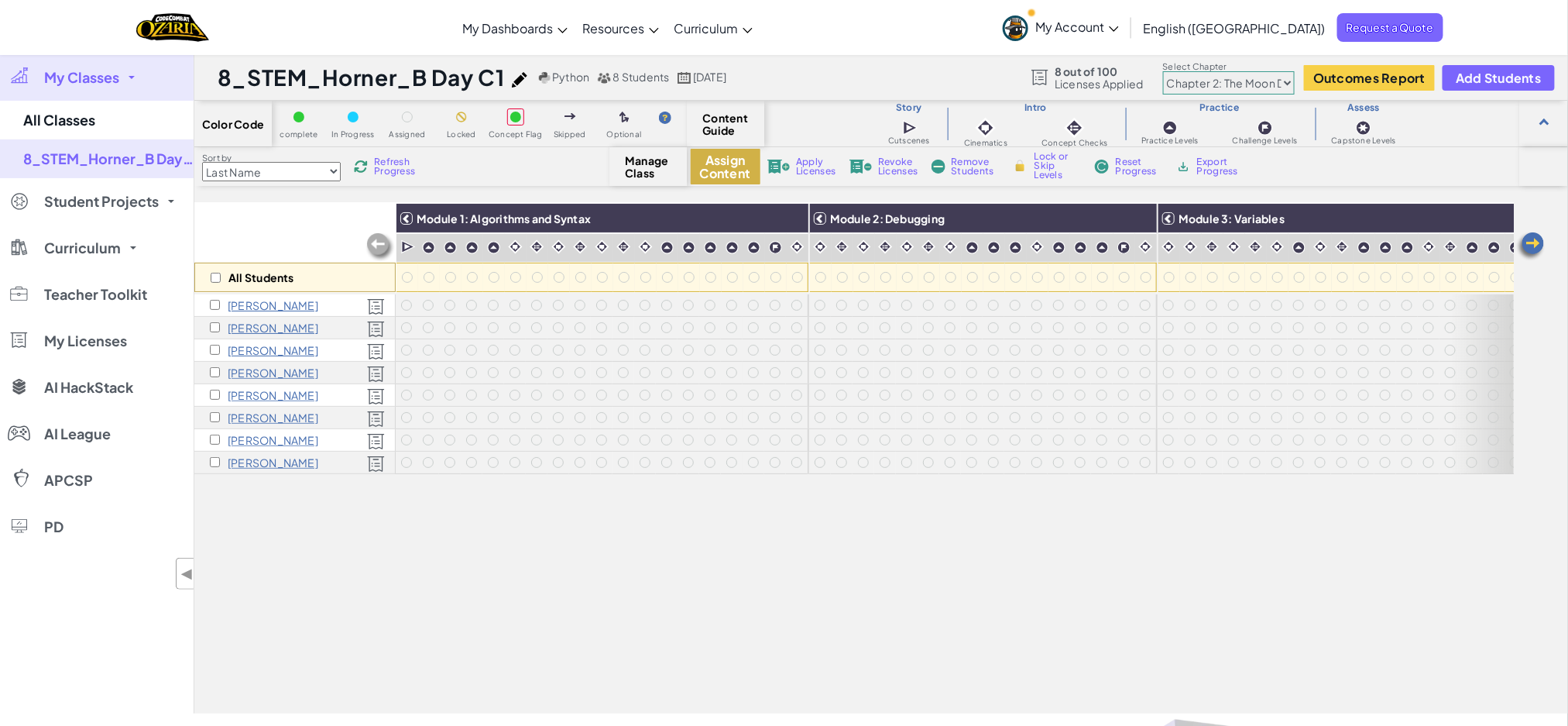
click at [737, 163] on button "Assign Content" at bounding box center [726, 166] width 70 height 36
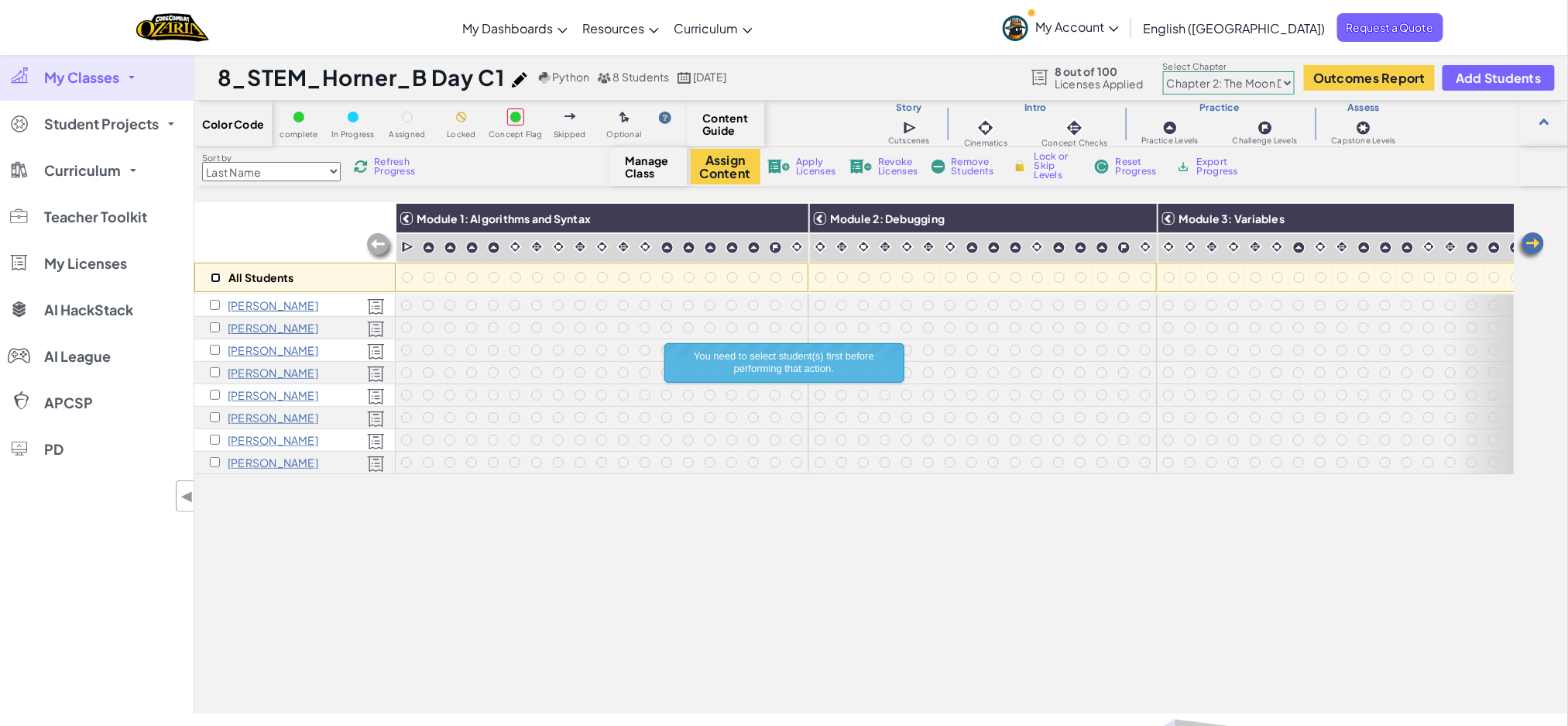
click at [214, 278] on input "checkbox" at bounding box center [216, 278] width 10 height 10
checkbox input "true"
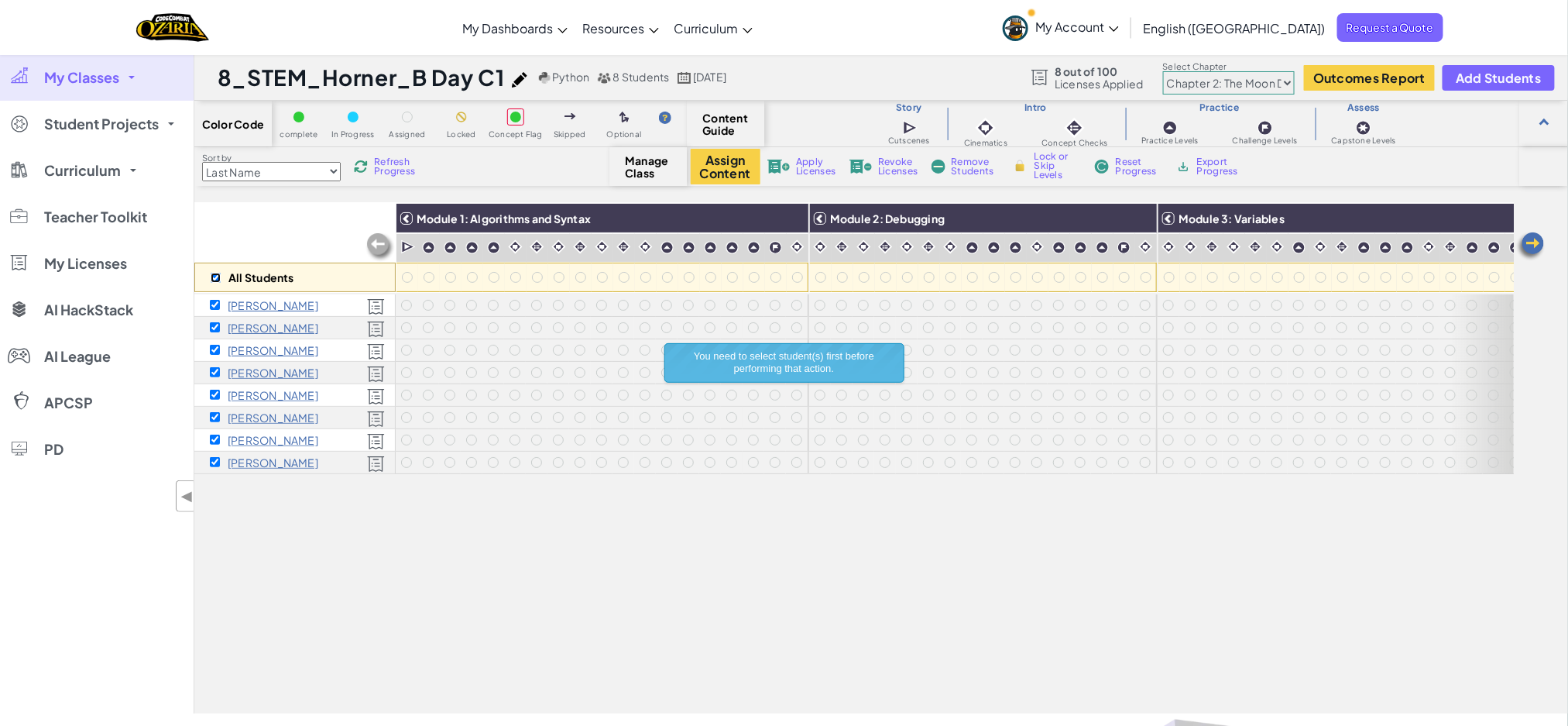
checkbox input "true"
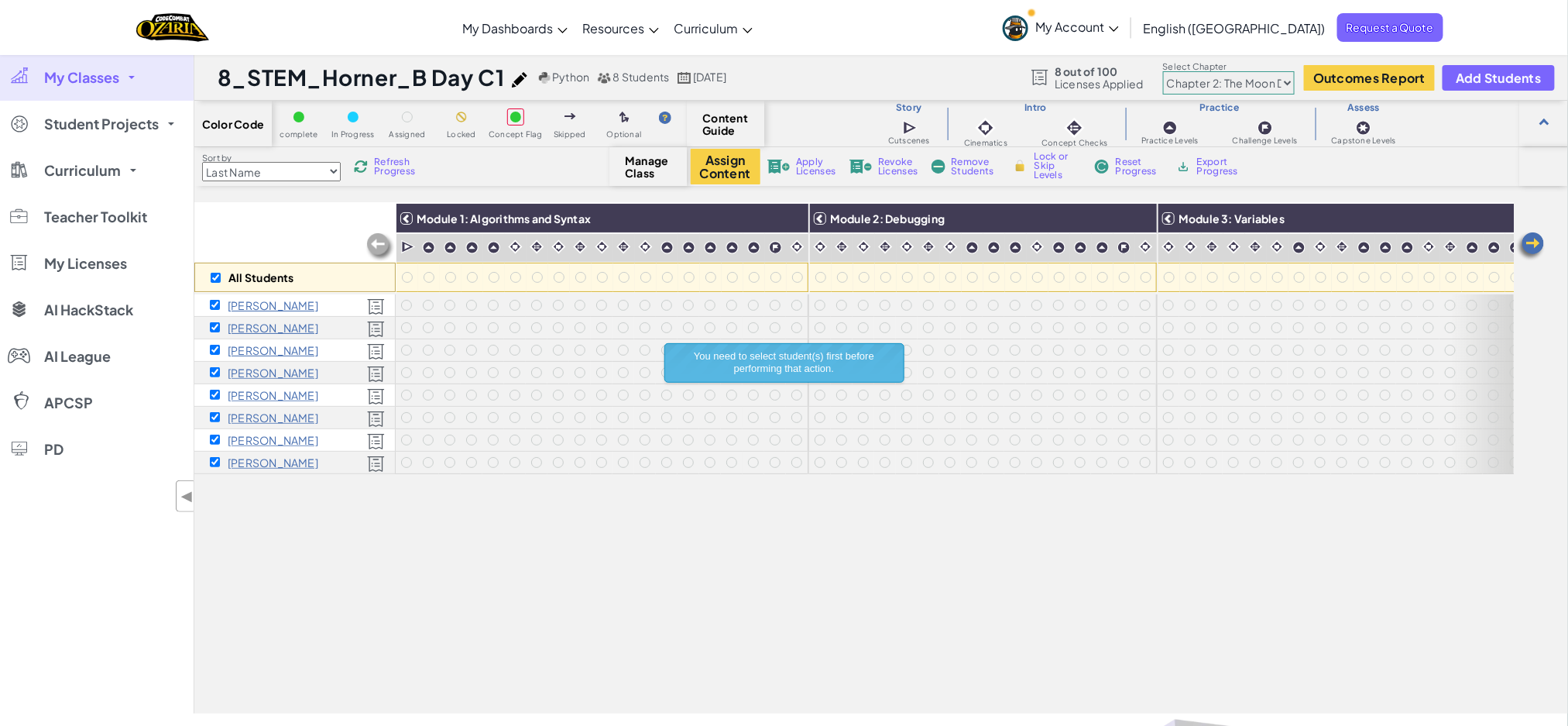
click at [1244, 91] on select "Chapter 1: Sky Mountain Chapter 2: The Moon Dancers Chapter 3: The Phoenix Land…" at bounding box center [1229, 83] width 132 height 23
select select "5e27600d1c9d440000ac3ee7"
click at [1164, 72] on select "Chapter 1: Sky Mountain Chapter 2: The Moon Dancers Chapter 3: The Phoenix Land…" at bounding box center [1229, 83] width 132 height 23
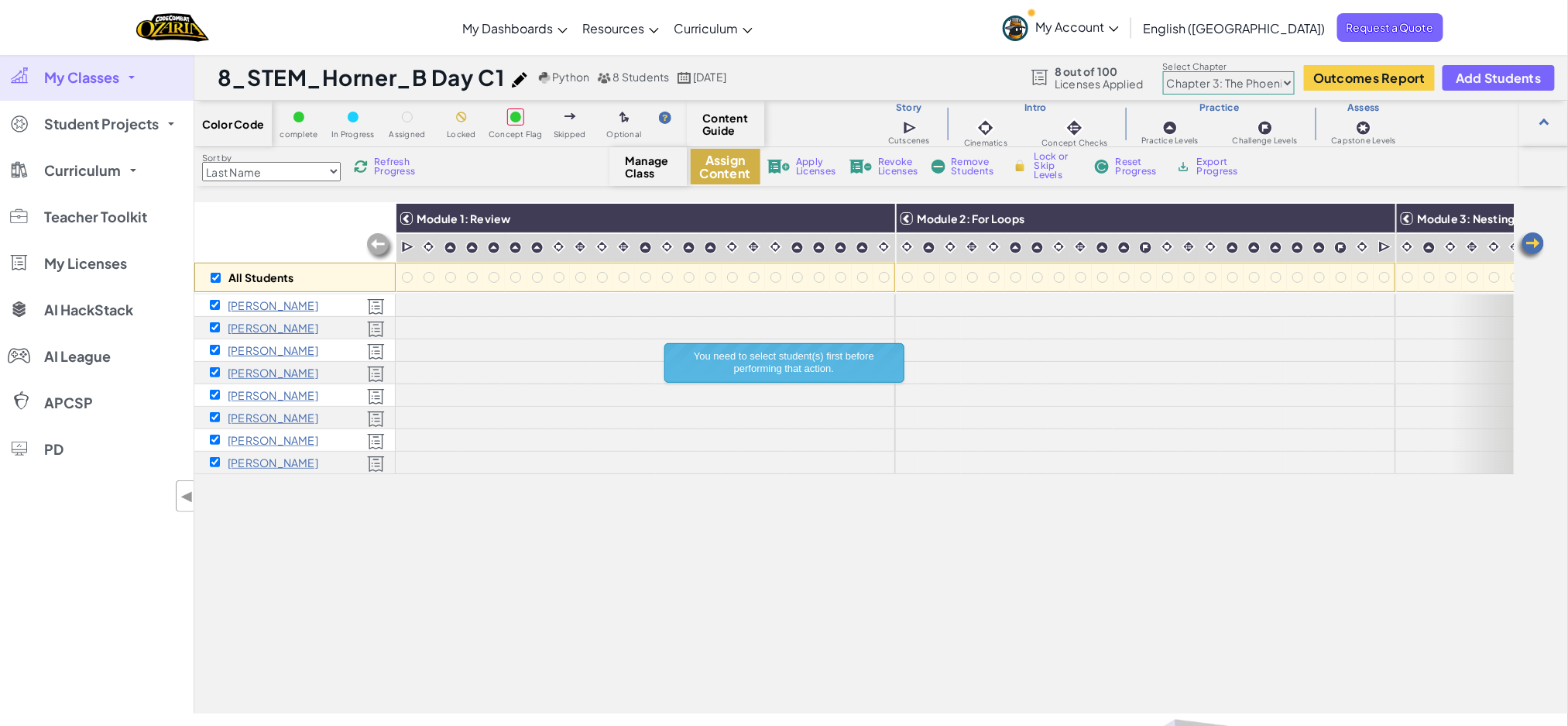
click at [724, 158] on button "Assign Content" at bounding box center [726, 166] width 70 height 36
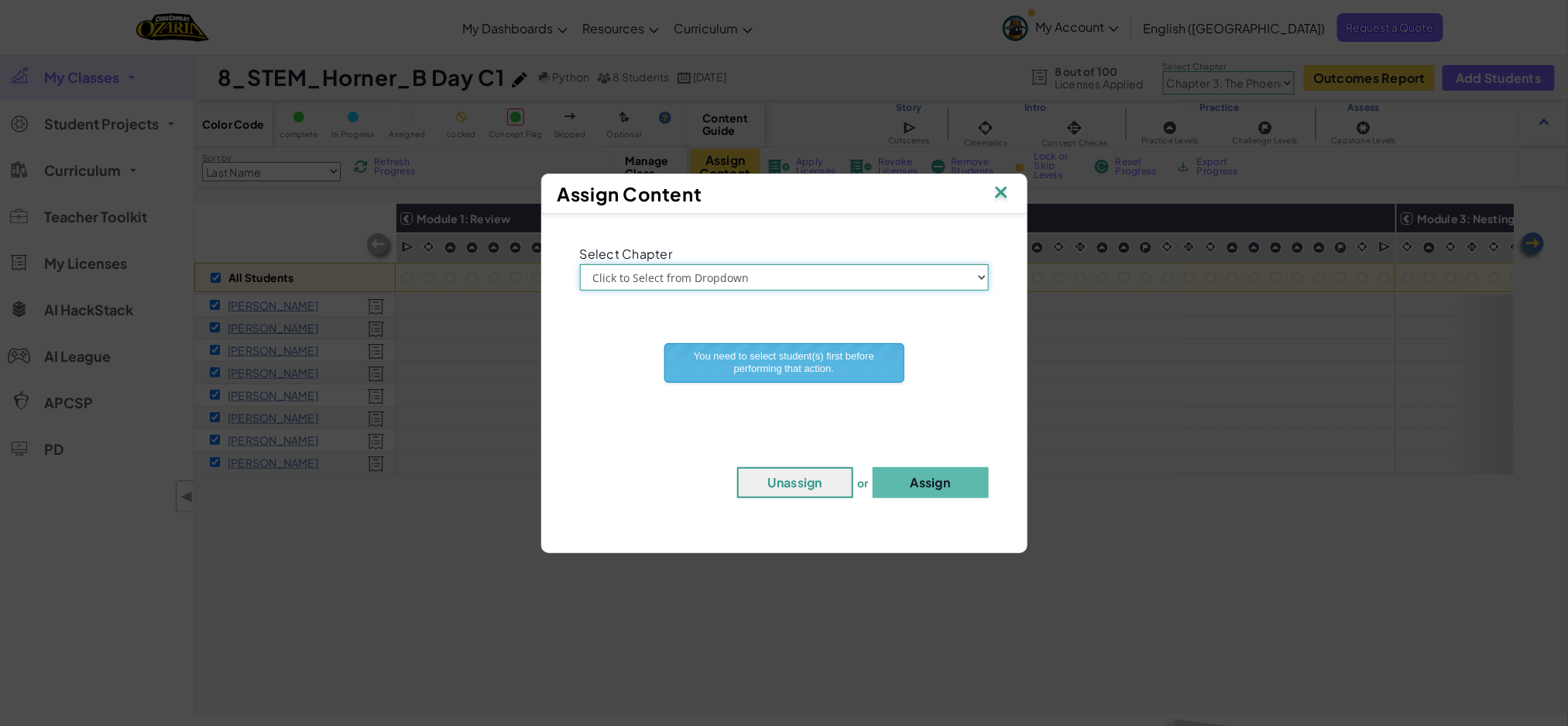
click at [827, 264] on select "Click to Select from Dropdown Chapter 1: [GEOGRAPHIC_DATA] Chapter 2: The Moon …" at bounding box center [784, 278] width 409 height 27
select select "Chapter 3: The Phoenix Lands"
click at [580, 264] on select "Click to Select from Dropdown Chapter 1: [GEOGRAPHIC_DATA] Chapter 2: The Moon …" at bounding box center [784, 278] width 409 height 27
click at [914, 483] on button "Assign" at bounding box center [930, 482] width 116 height 31
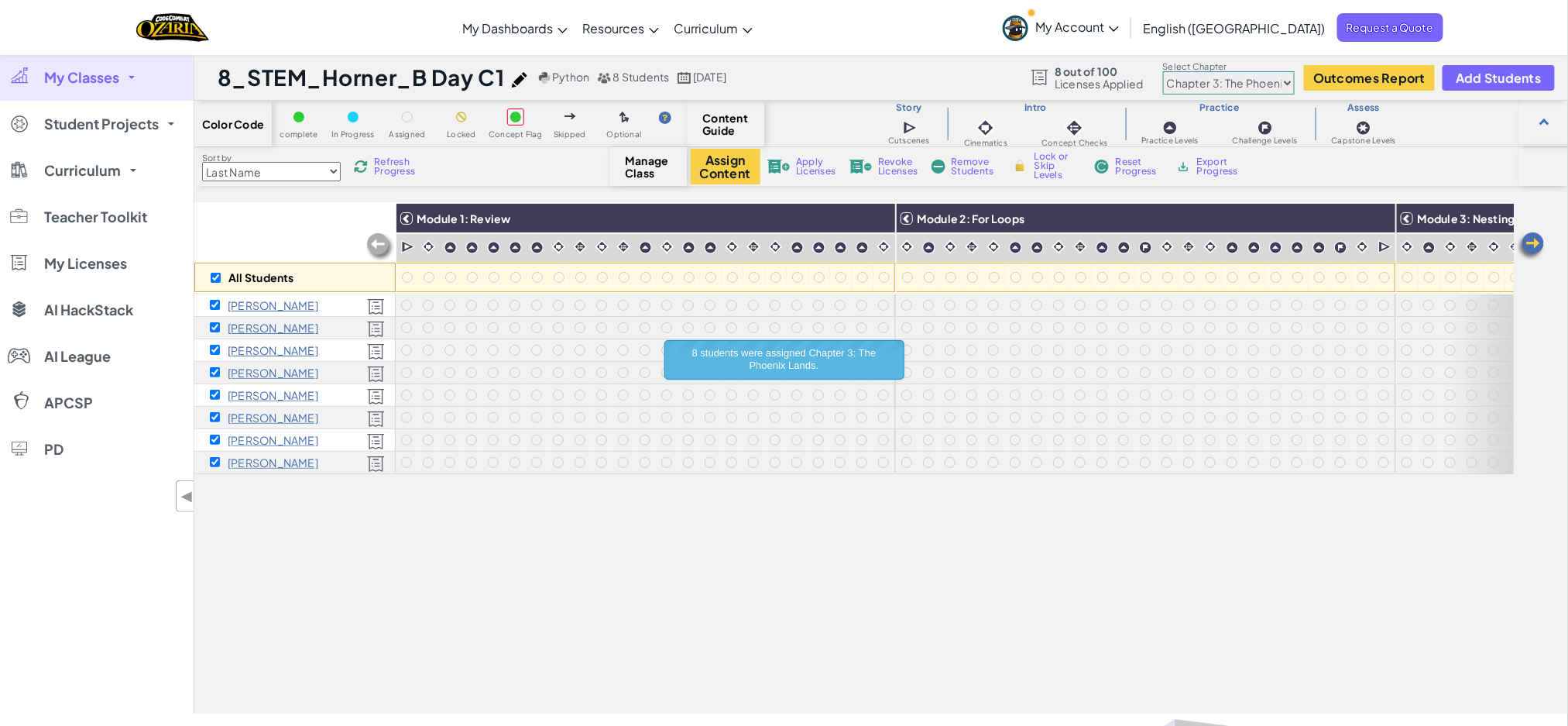
click at [1239, 84] on select "Chapter 1: Sky Mountain Chapter 2: The Moon Dancers Chapter 3: The Phoenix Land…" at bounding box center [1229, 83] width 132 height 23
select select "5d8a57abe8919b28d5113af1"
click at [1164, 72] on select "Chapter 1: Sky Mountain Chapter 2: The Moon Dancers Chapter 3: The Phoenix Land…" at bounding box center [1229, 83] width 132 height 23
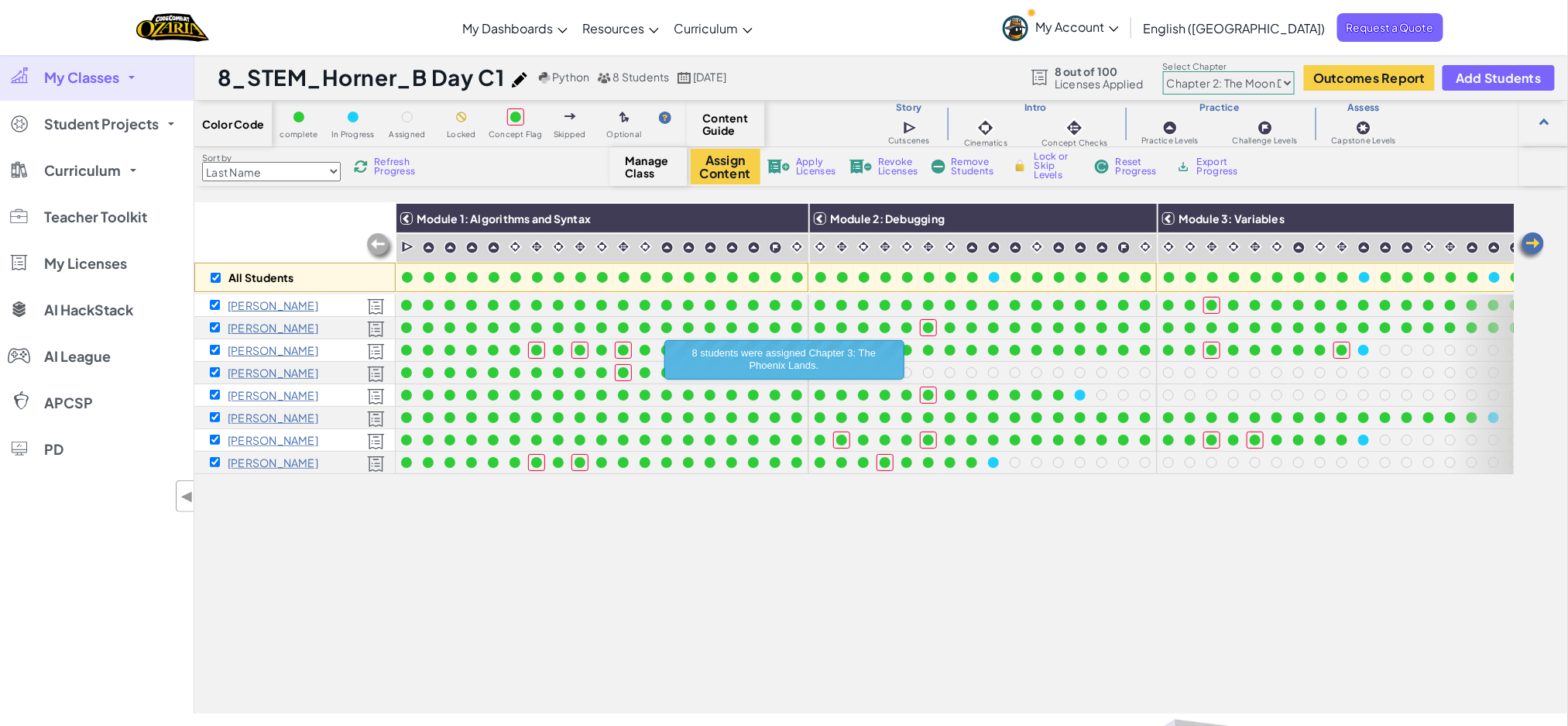
click at [793, 513] on div "All Students Module 1: Algorithms and Syntax Module 2: Debugging Module 3: Vari…" at bounding box center [854, 373] width 1320 height 648
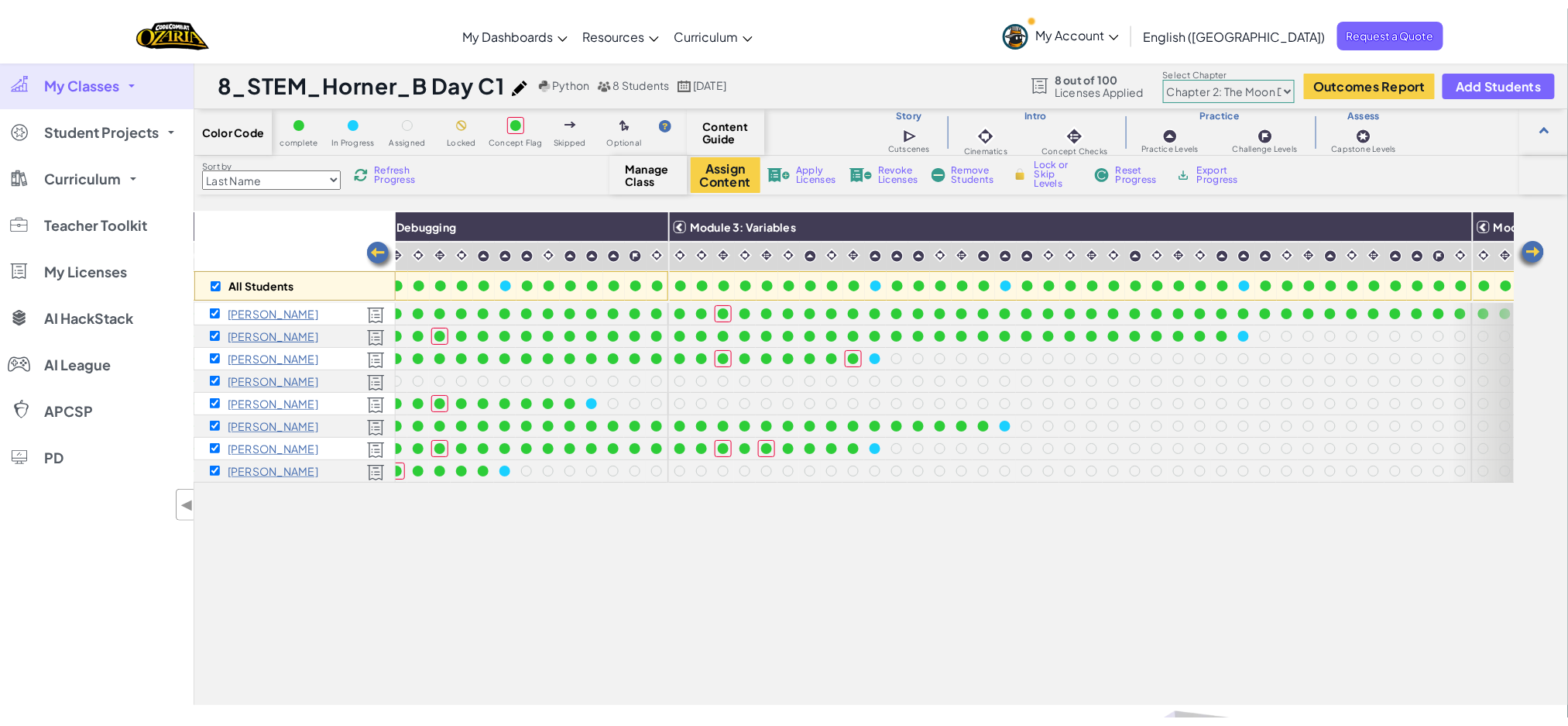
scroll to position [0, 487]
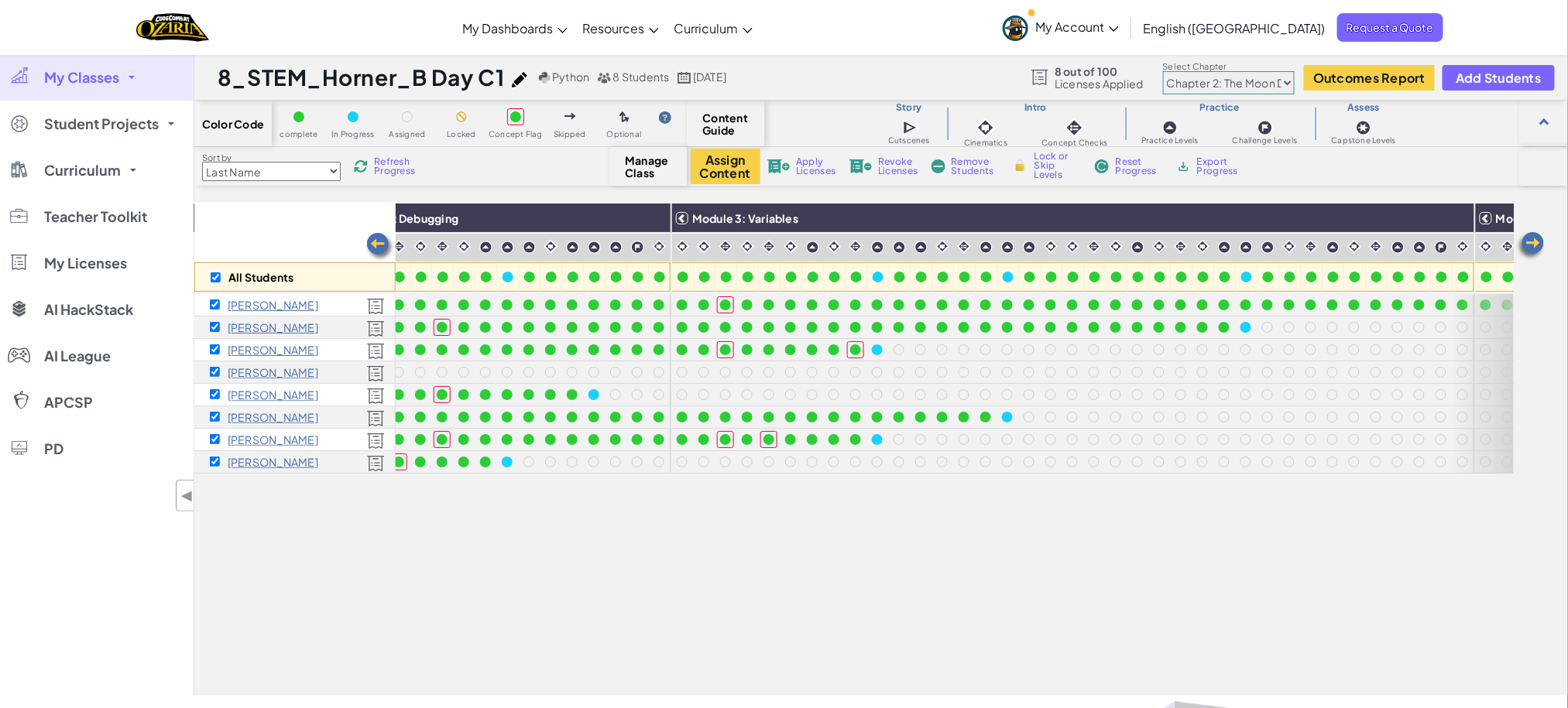
click at [97, 83] on span "My Classes" at bounding box center [82, 77] width 75 height 14
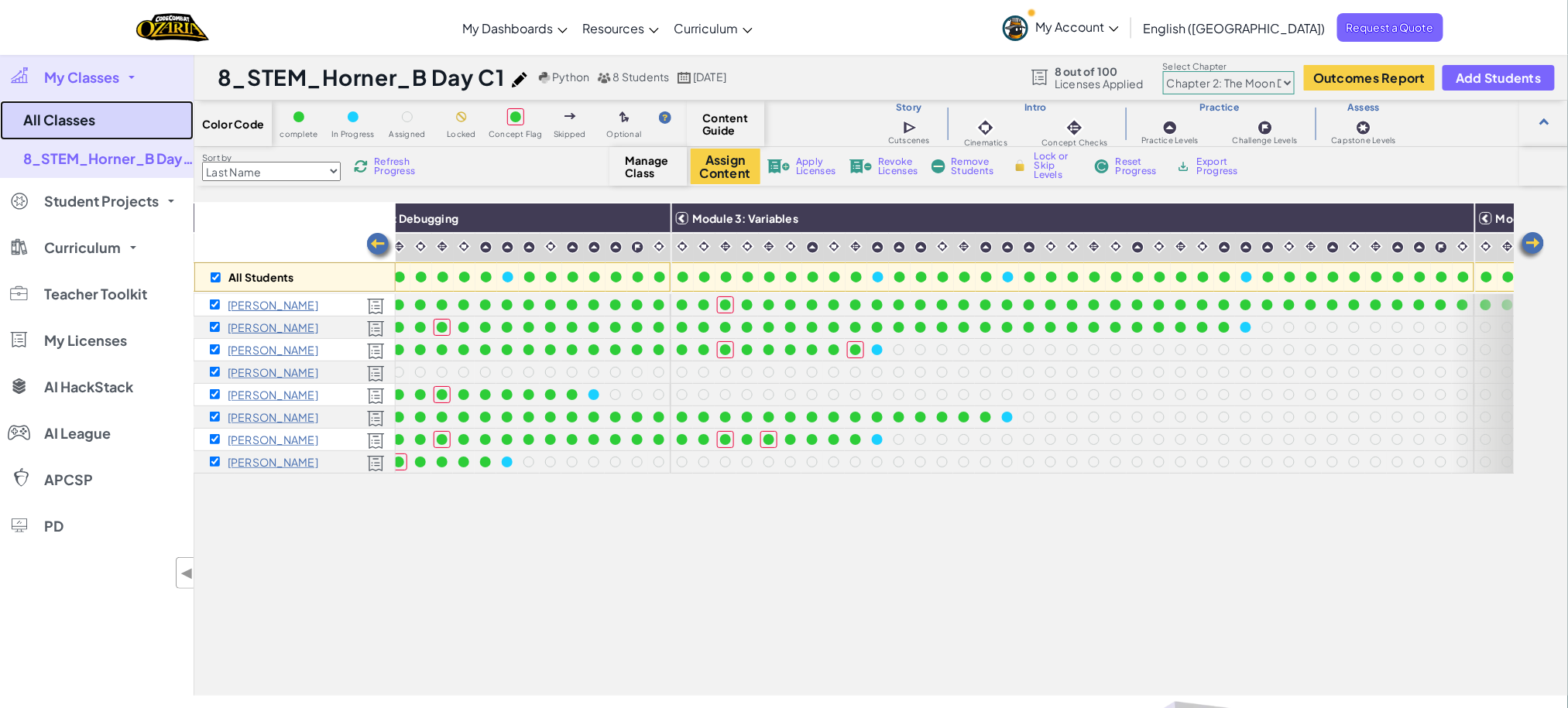
click at [96, 122] on link "All Classes" at bounding box center [97, 120] width 193 height 39
